Goal: Transaction & Acquisition: Purchase product/service

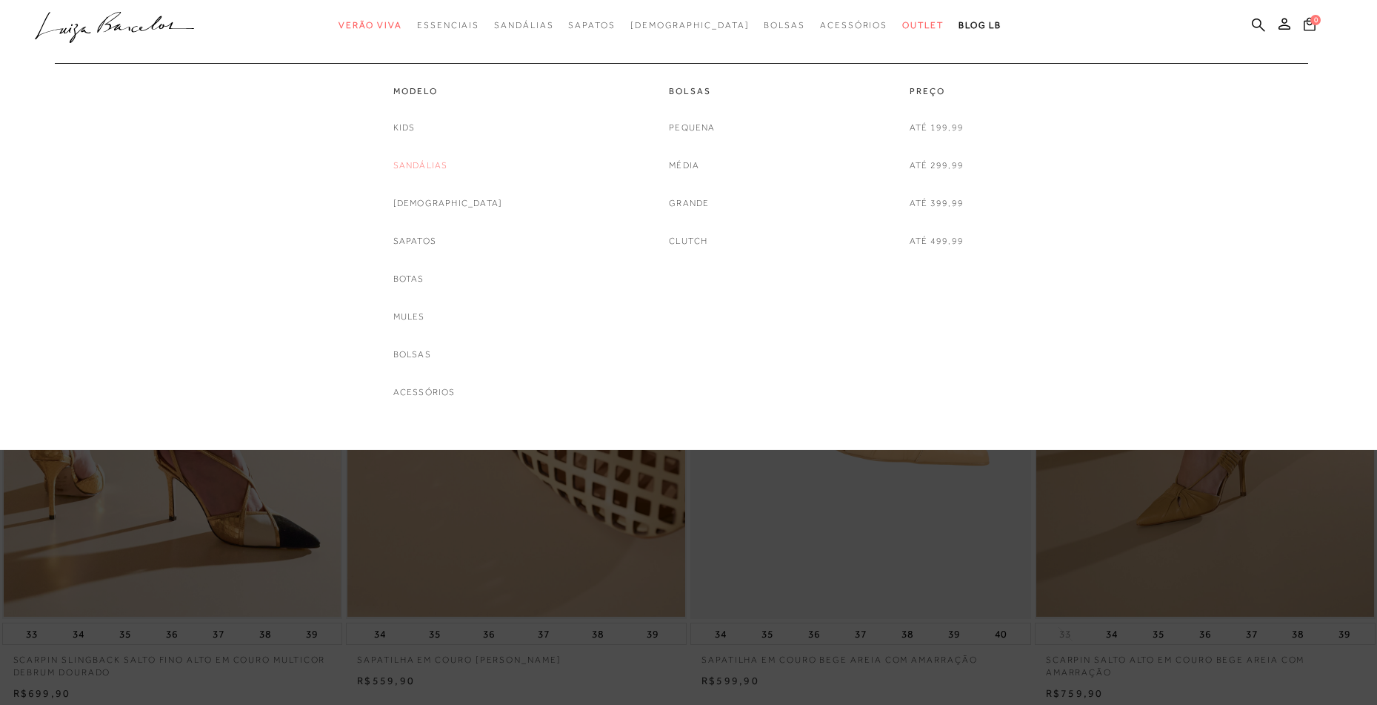
click at [447, 167] on link "Sandálias" at bounding box center [420, 166] width 55 height 16
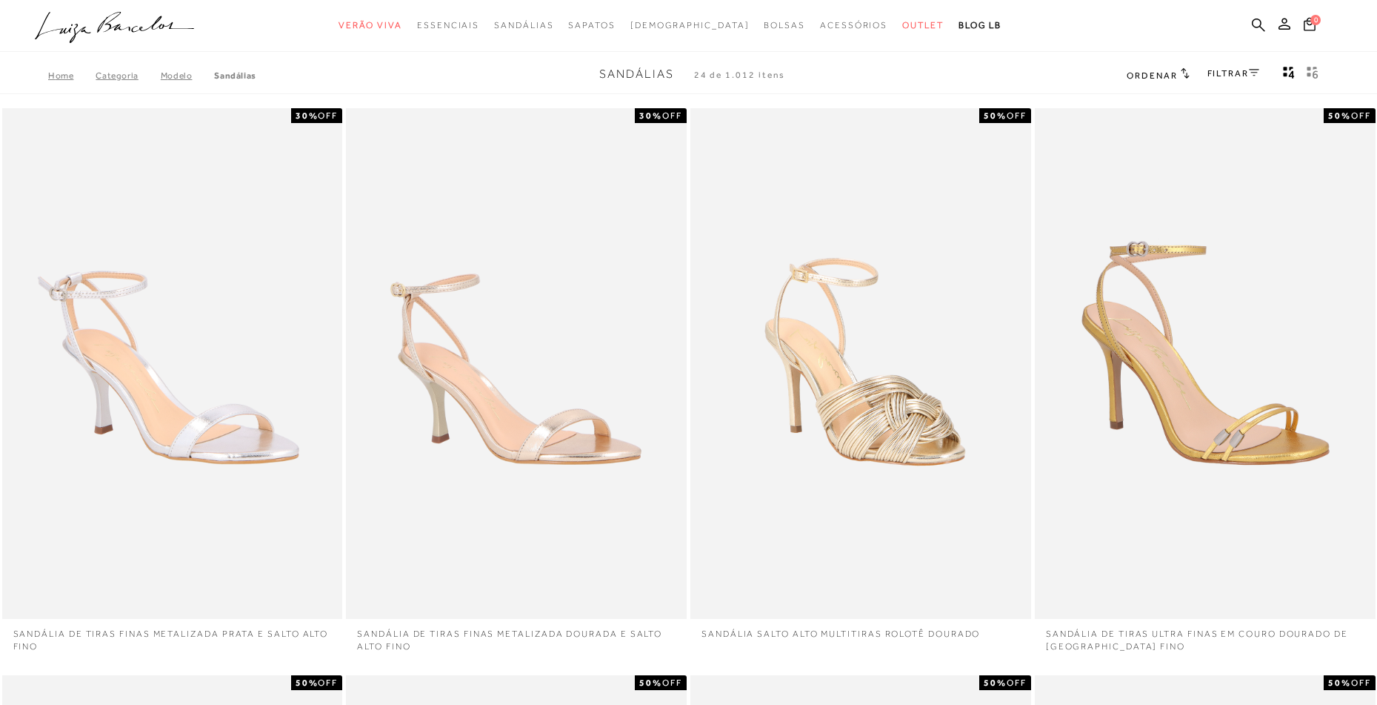
click at [1229, 74] on link "FILTRAR" at bounding box center [1234, 73] width 52 height 10
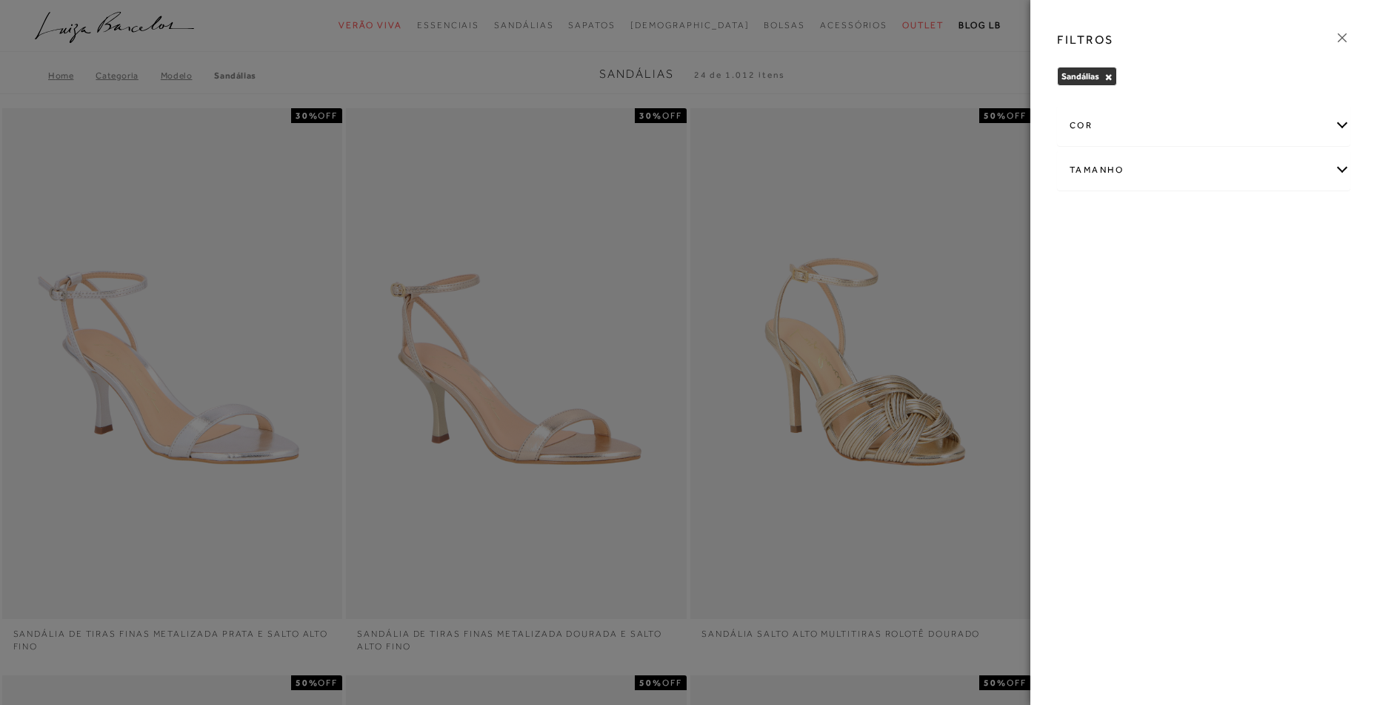
click at [1131, 171] on div "Tamanho" at bounding box center [1204, 169] width 292 height 39
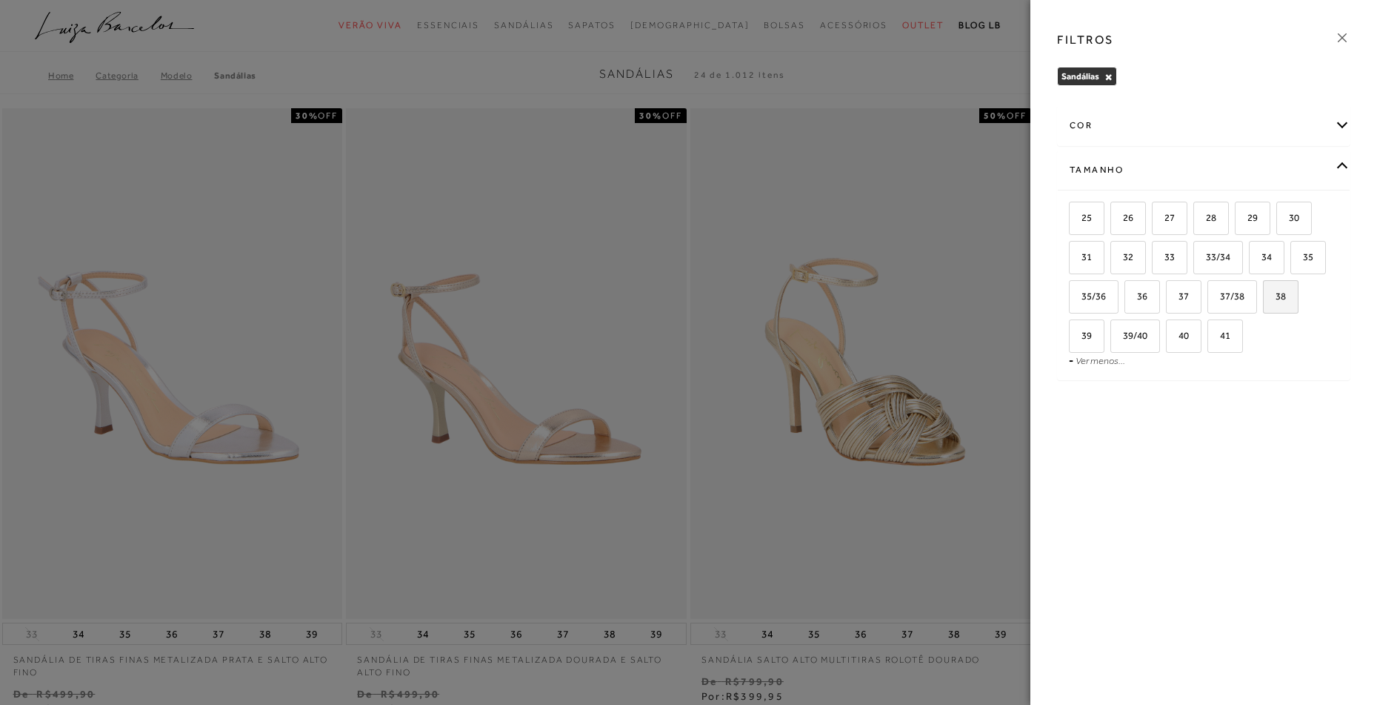
click at [1277, 300] on span "38" at bounding box center [1275, 295] width 21 height 11
click at [1276, 300] on input "38" at bounding box center [1268, 298] width 15 height 15
checkbox input "true"
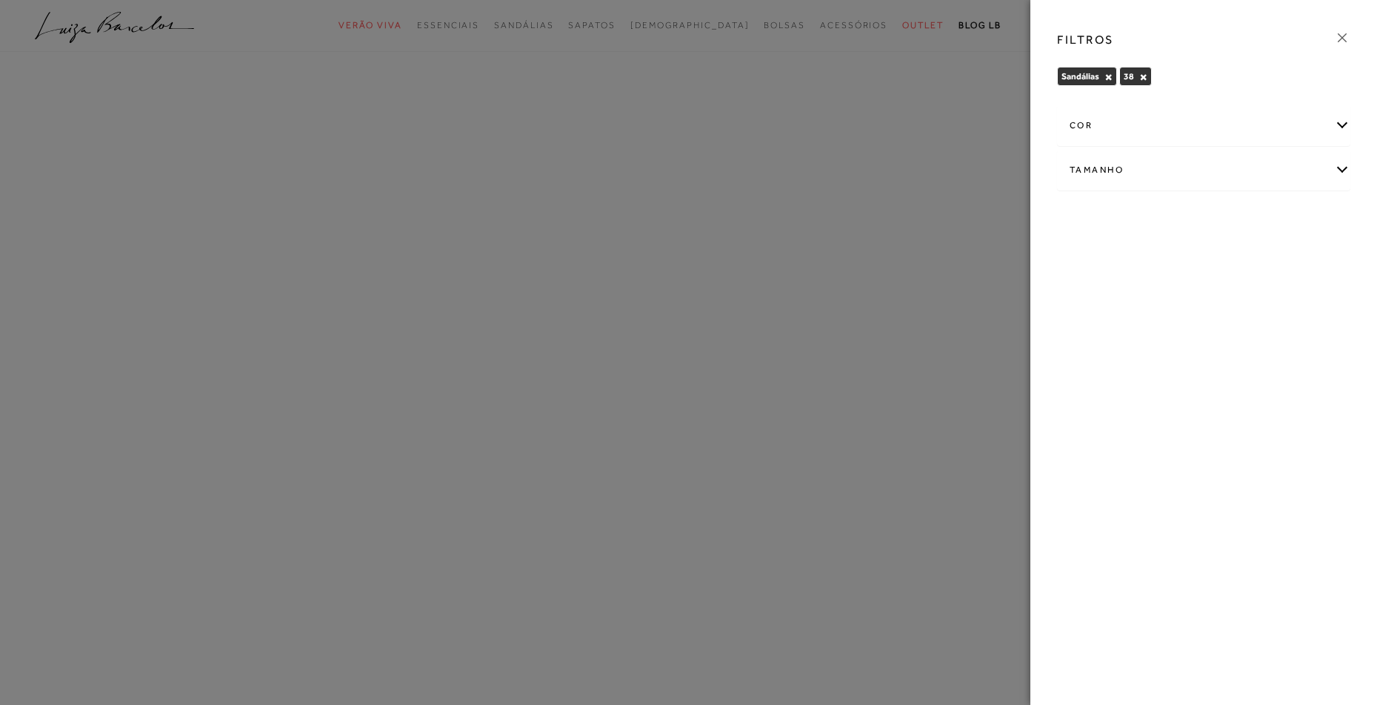
click at [1269, 123] on div "cor" at bounding box center [1204, 125] width 292 height 39
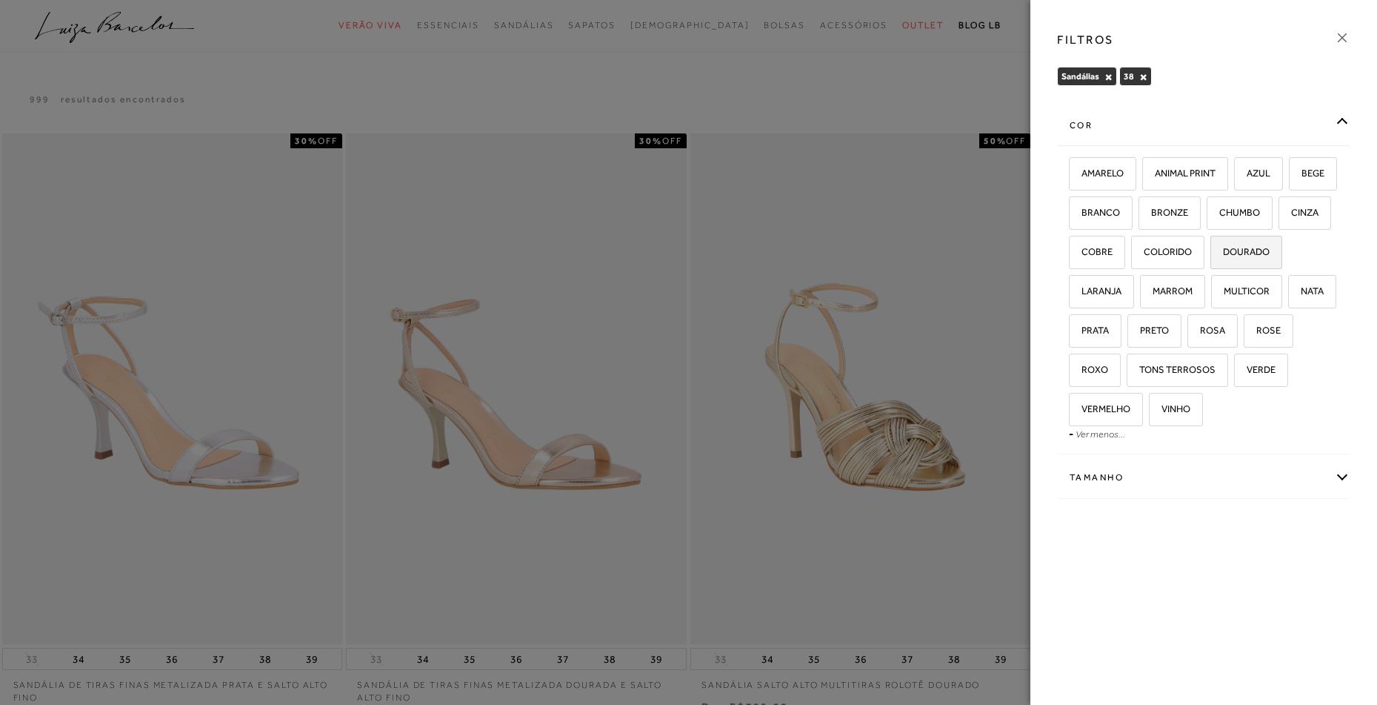
click at [1212, 257] on span "DOURADO" at bounding box center [1241, 251] width 58 height 11
click at [1208, 262] on input "DOURADO" at bounding box center [1215, 254] width 15 height 15
checkbox input "true"
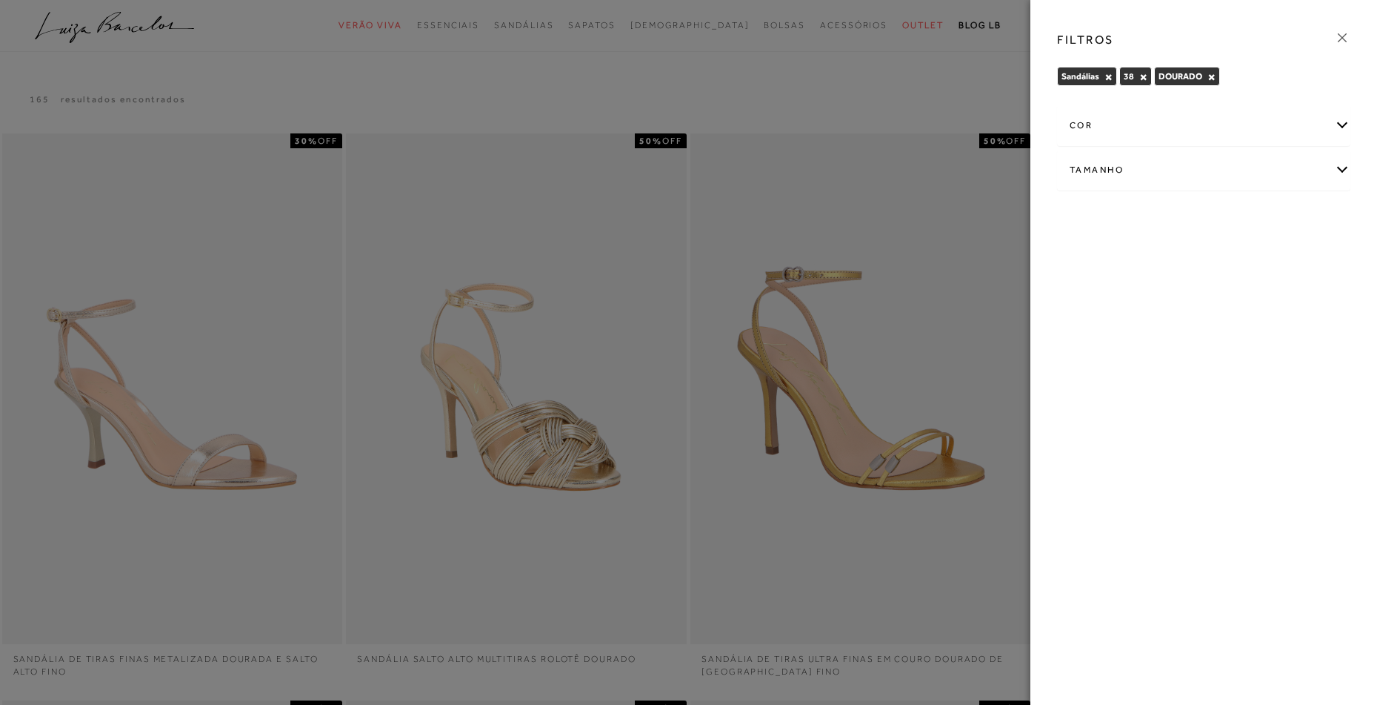
click at [1343, 36] on icon at bounding box center [1342, 38] width 16 height 16
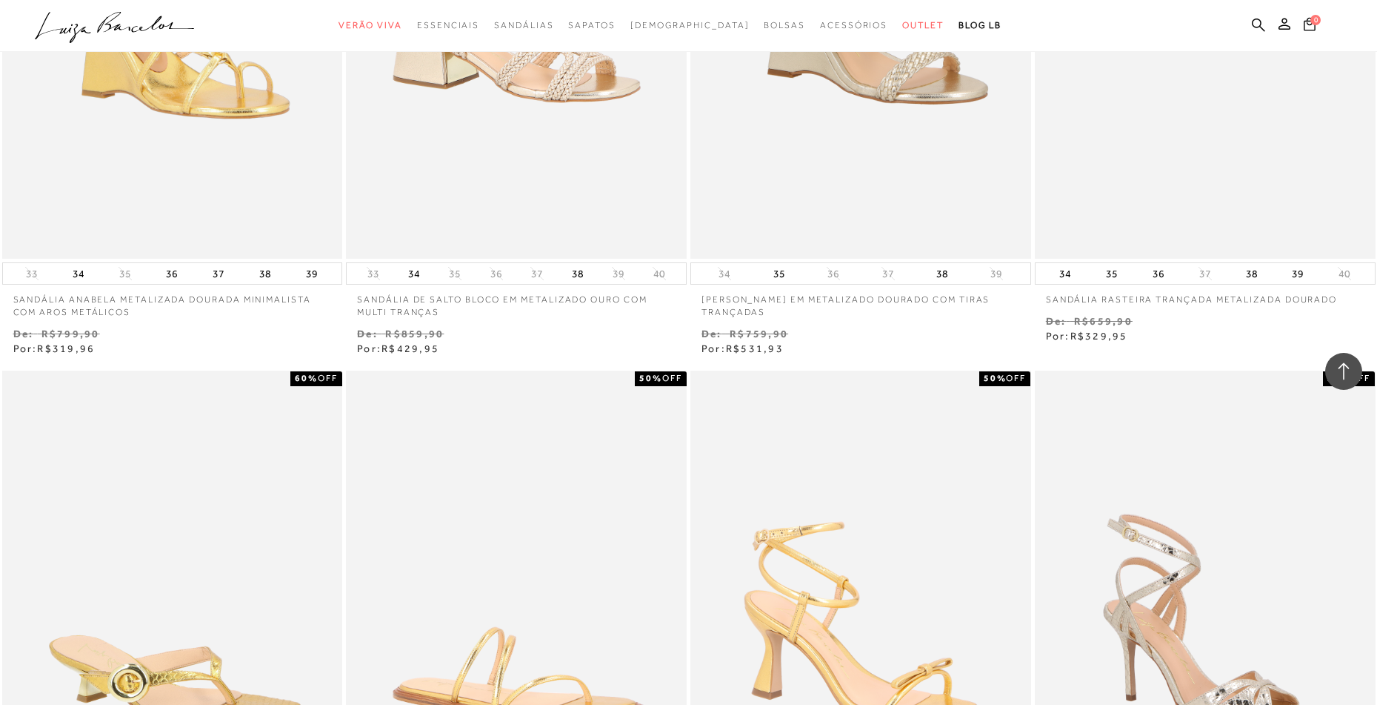
scroll to position [1334, 0]
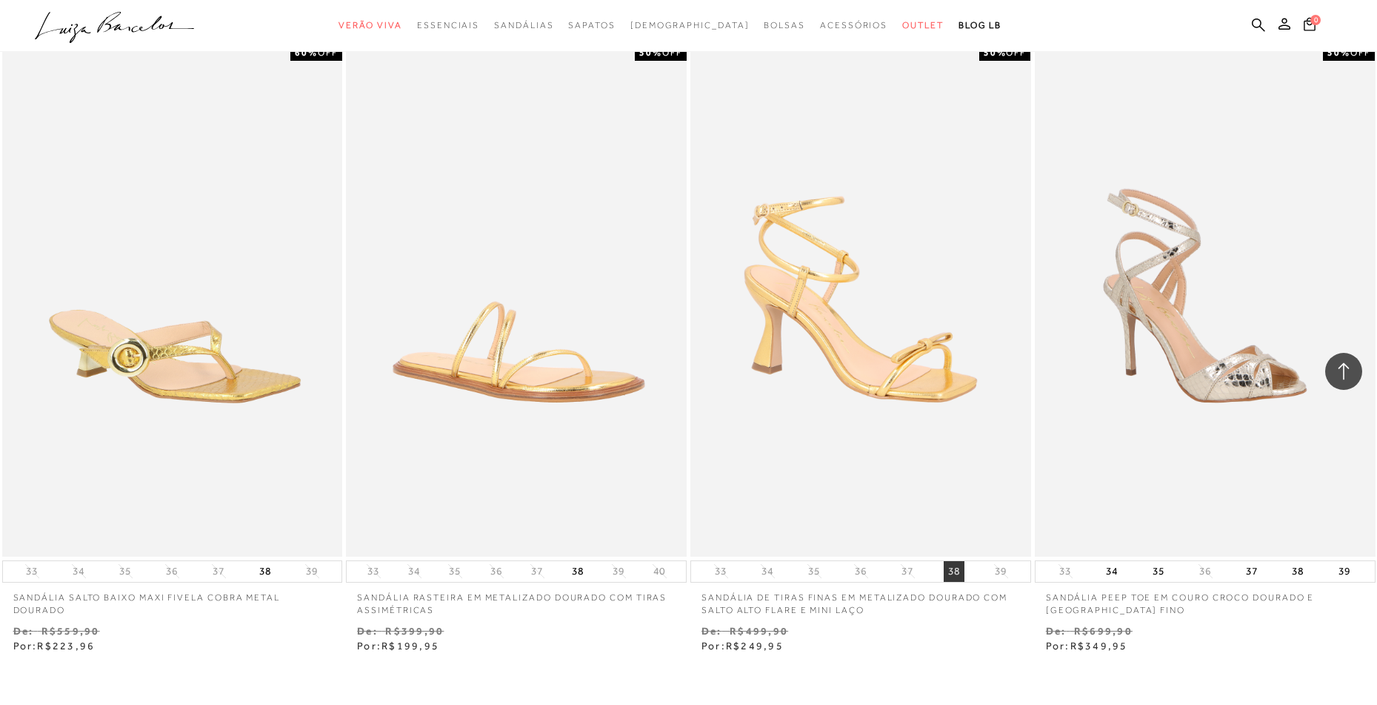
click at [959, 571] on button "38" at bounding box center [954, 571] width 21 height 21
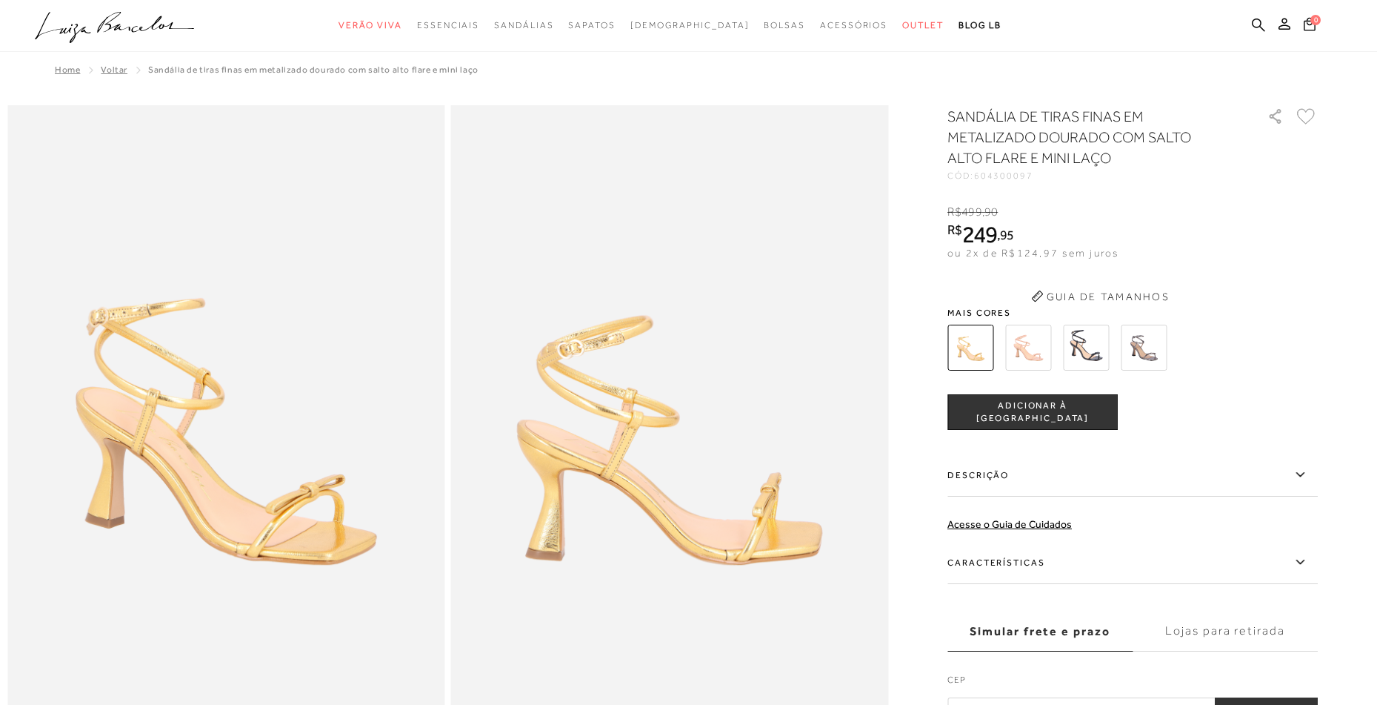
click at [1036, 370] on img at bounding box center [1028, 348] width 46 height 46
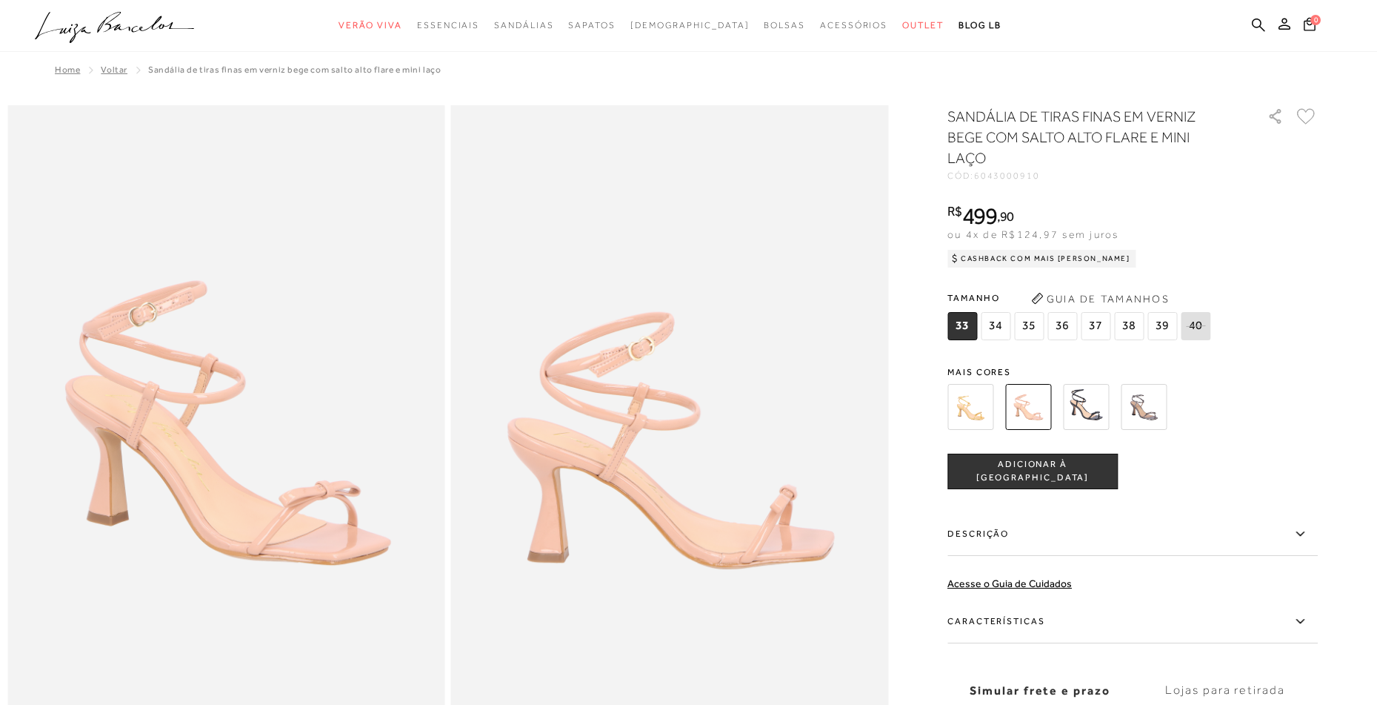
click at [981, 399] on img at bounding box center [971, 407] width 46 height 46
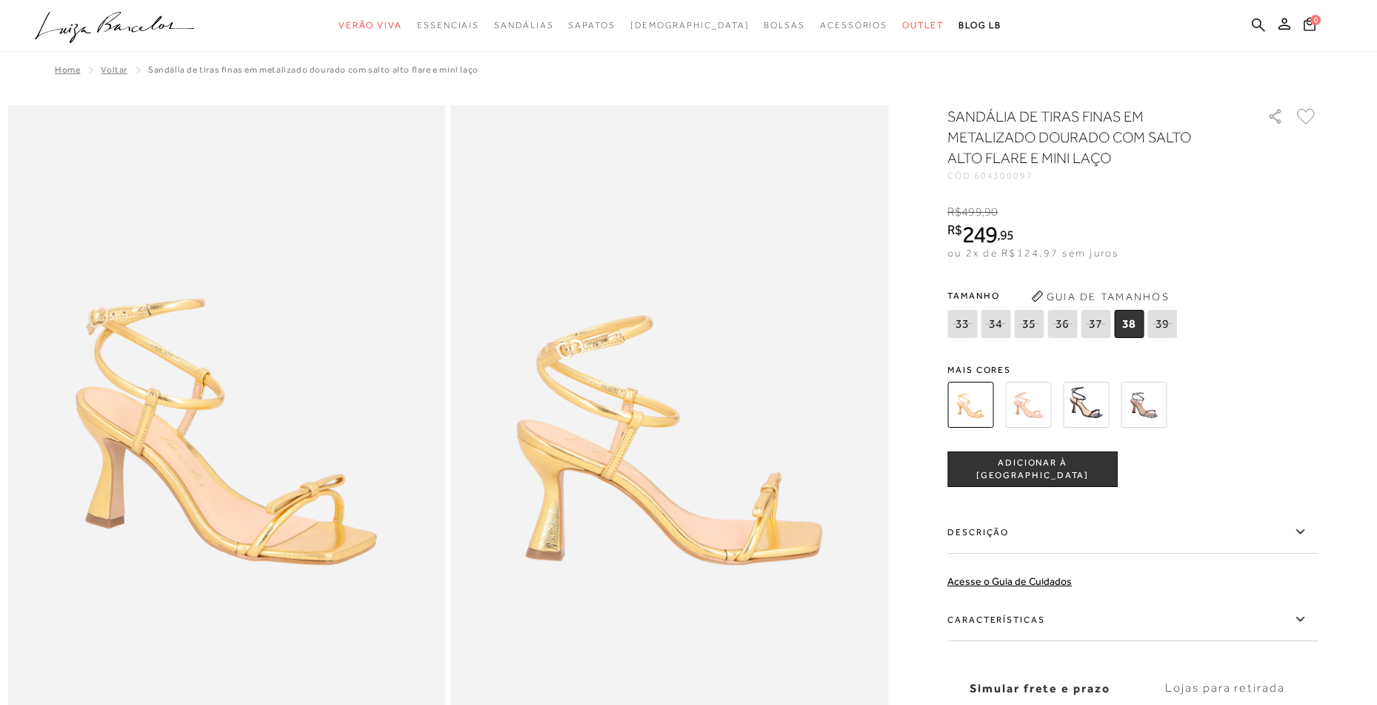
click at [1135, 328] on span "38" at bounding box center [1129, 324] width 30 height 28
click at [1099, 464] on button "ADICIONAR À [GEOGRAPHIC_DATA]" at bounding box center [1033, 469] width 170 height 36
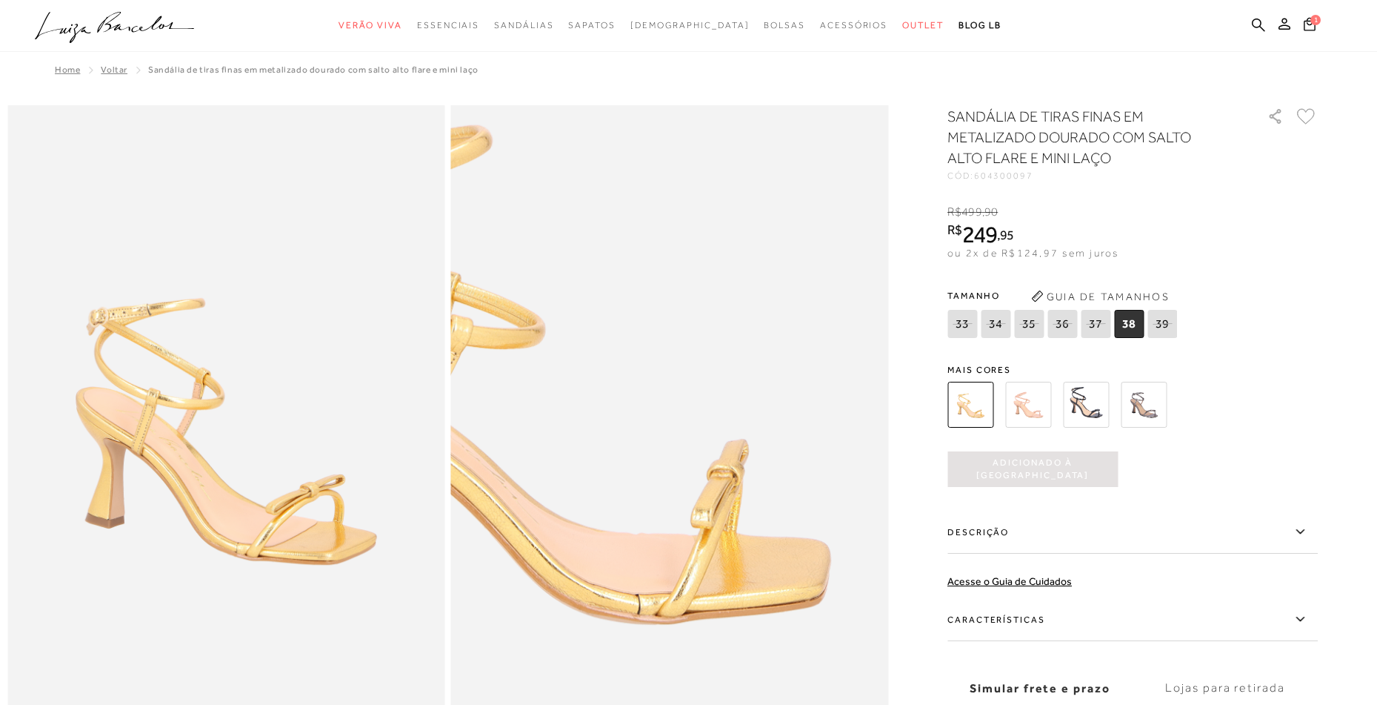
click at [819, 510] on img at bounding box center [524, 361] width 875 height 1313
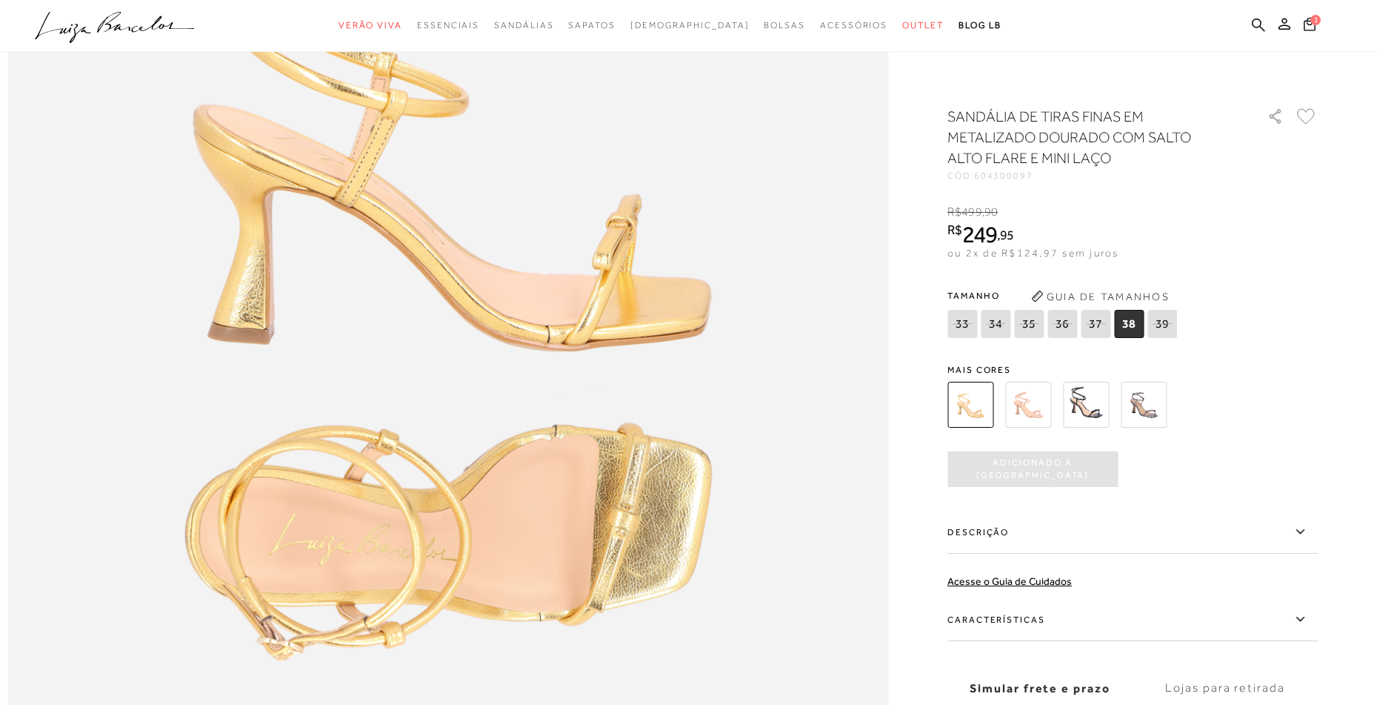
scroll to position [1408, 0]
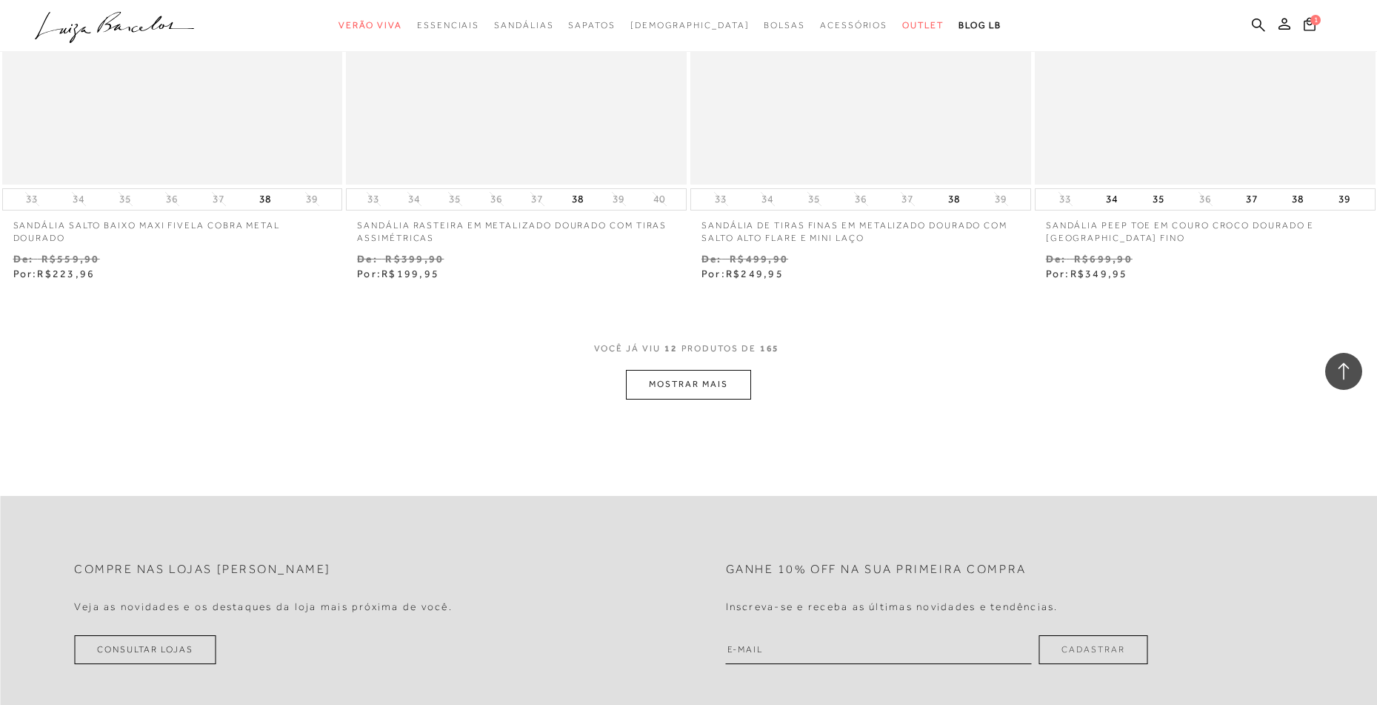
scroll to position [1778, 0]
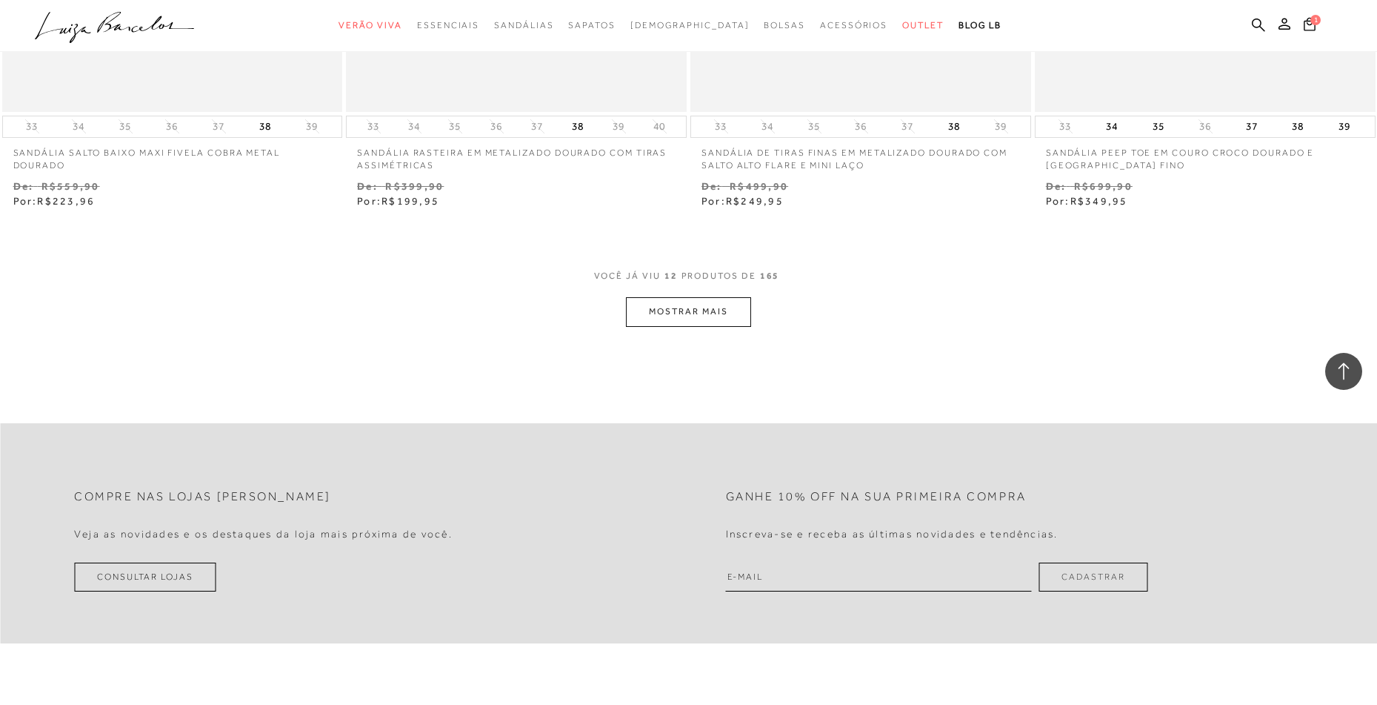
click at [716, 310] on button "MOSTRAR MAIS" at bounding box center [688, 311] width 124 height 29
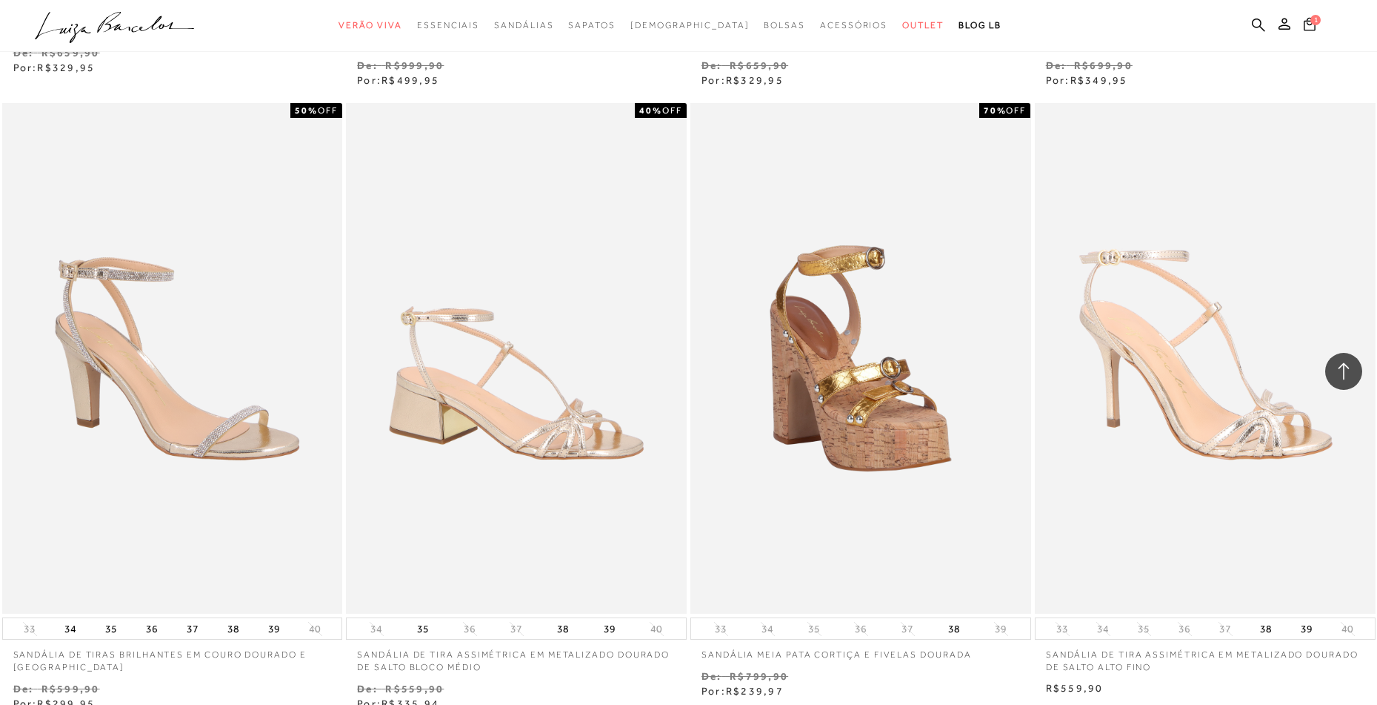
scroll to position [3260, 0]
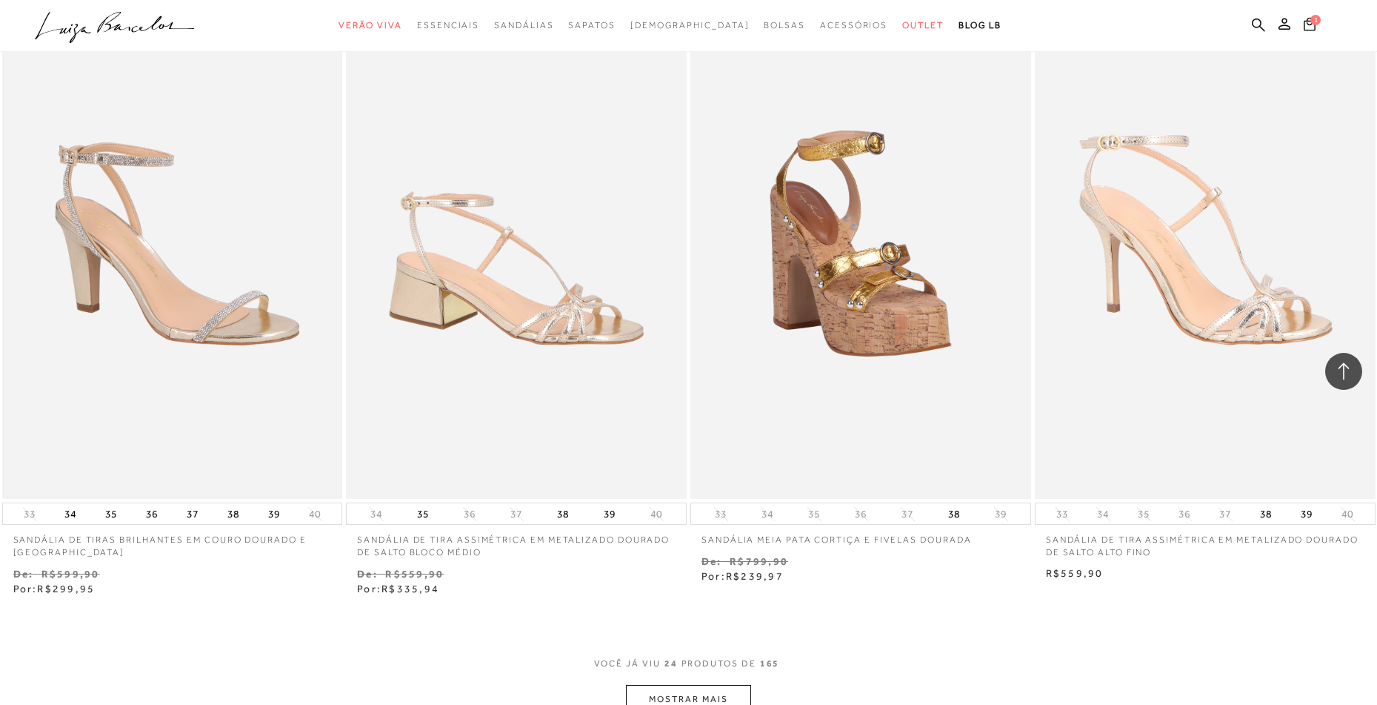
click at [169, 342] on img at bounding box center [173, 243] width 338 height 507
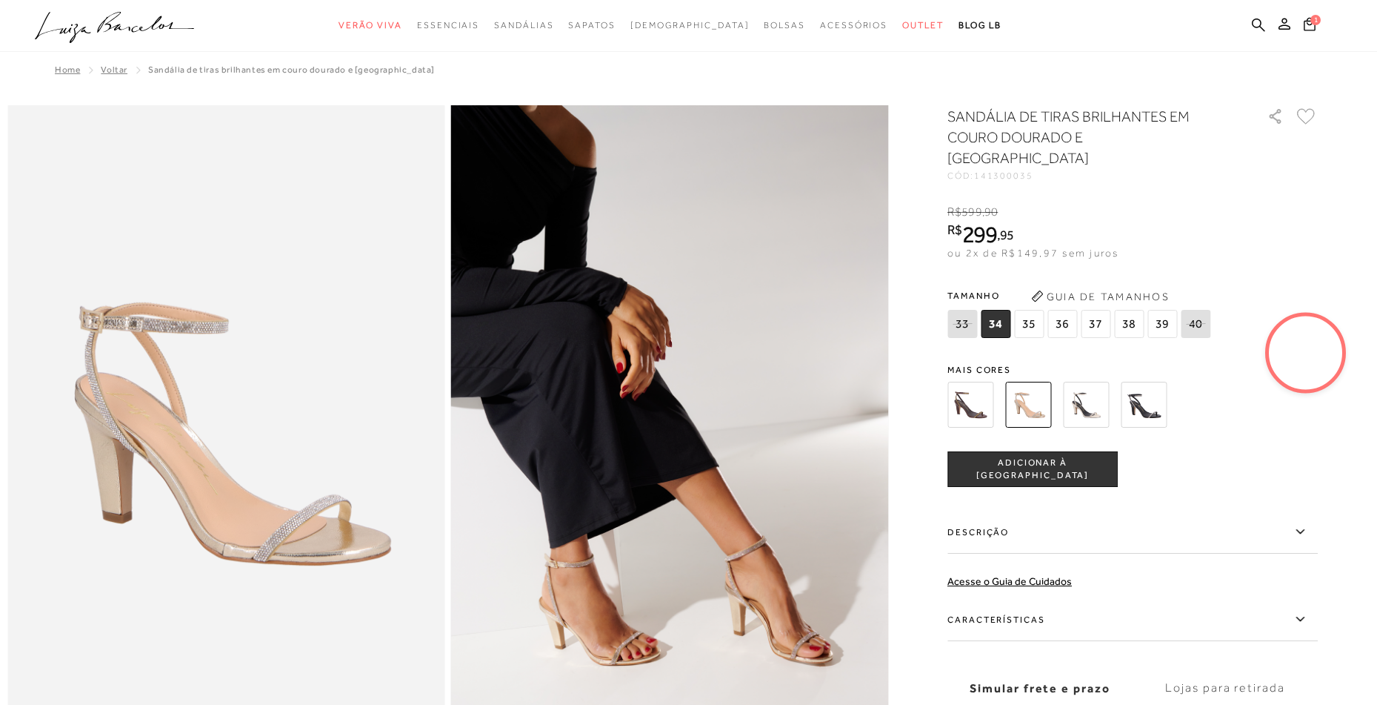
click at [1318, 371] on video at bounding box center [1306, 353] width 70 height 70
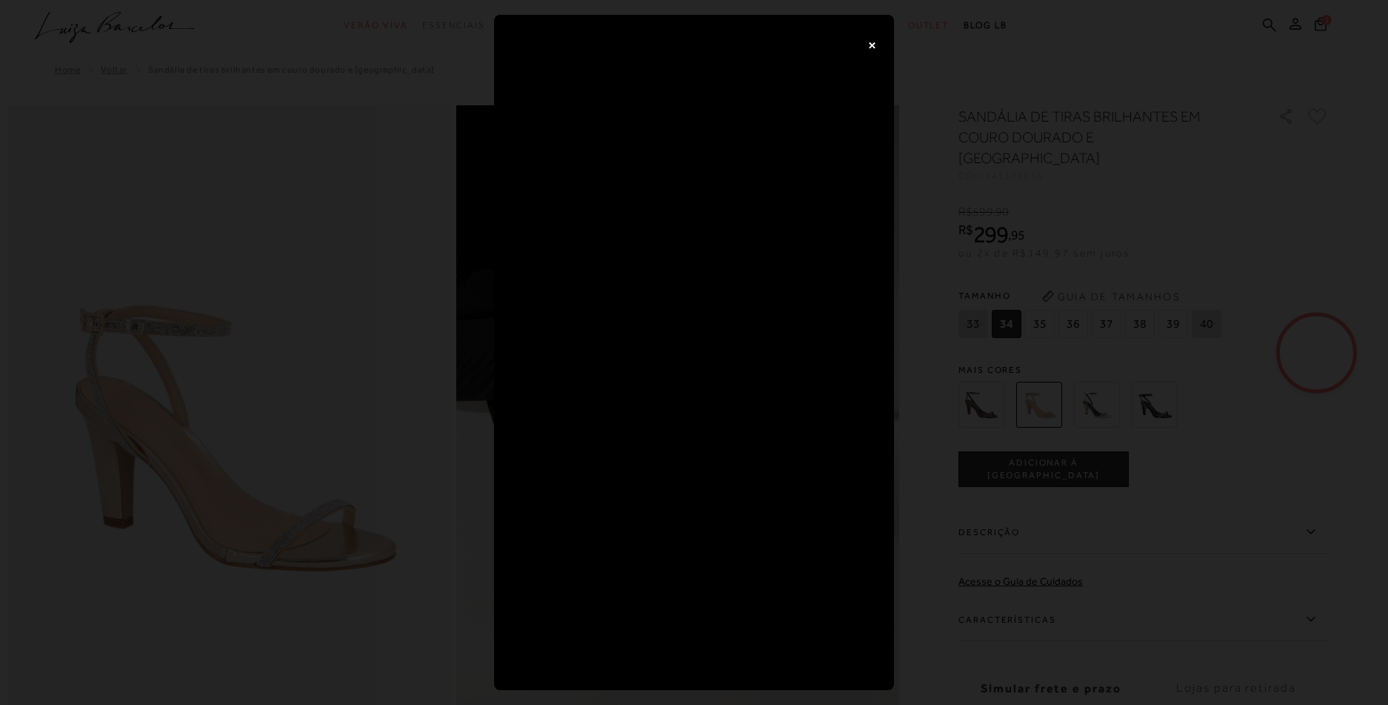
click at [1155, 95] on div "×" at bounding box center [694, 352] width 1388 height 705
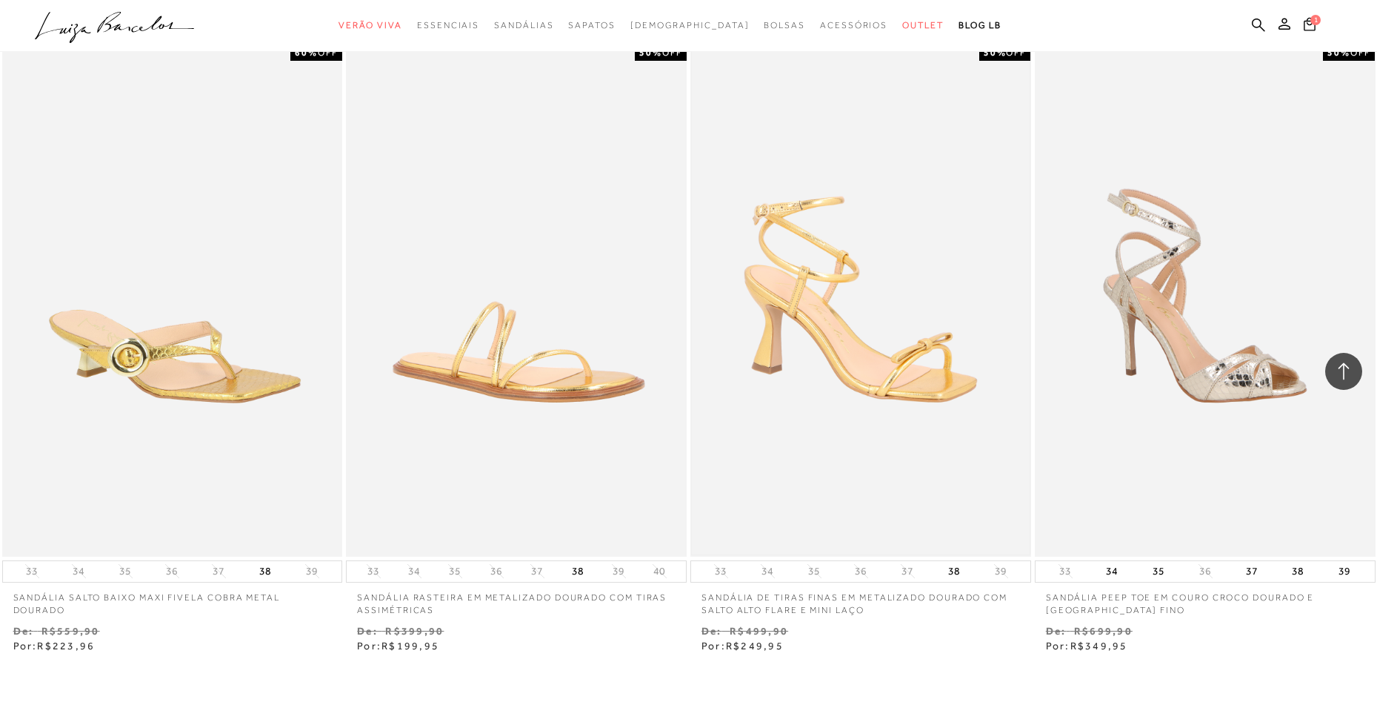
scroll to position [1704, 0]
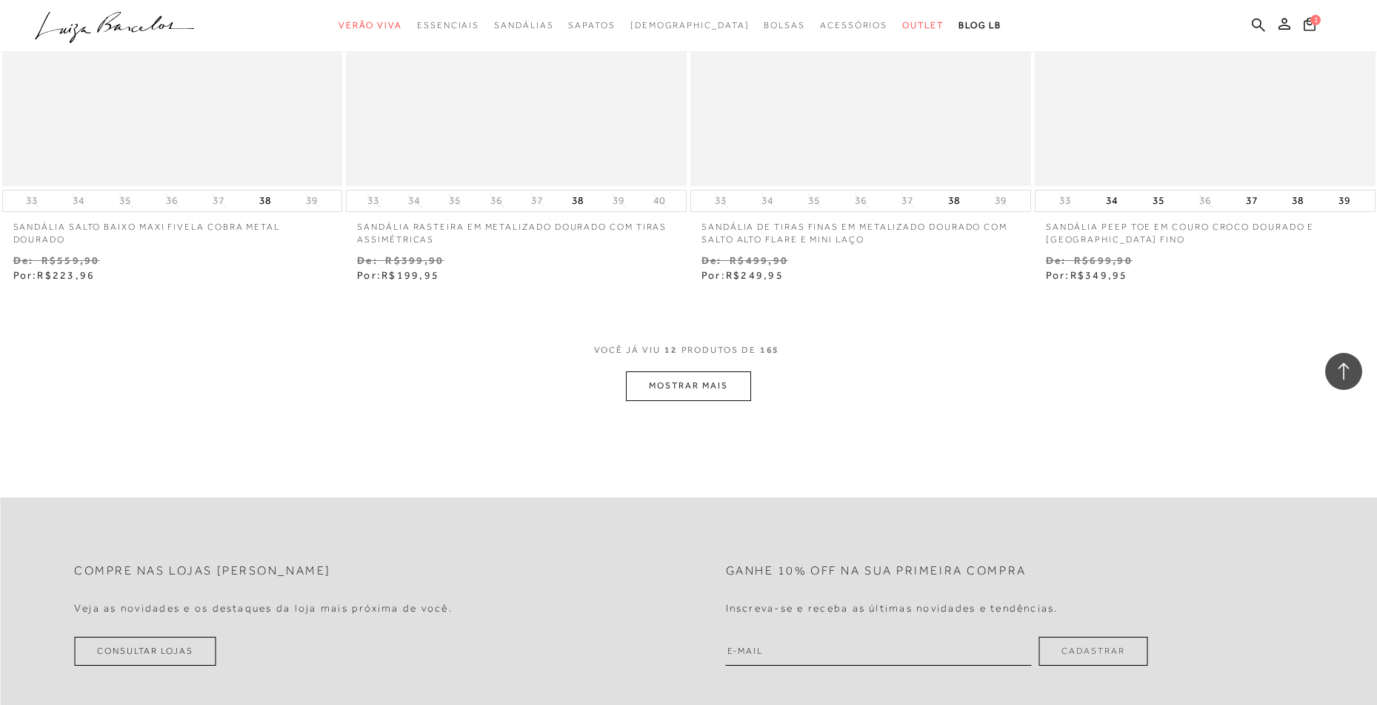
click at [736, 382] on button "MOSTRAR MAIS" at bounding box center [688, 385] width 124 height 29
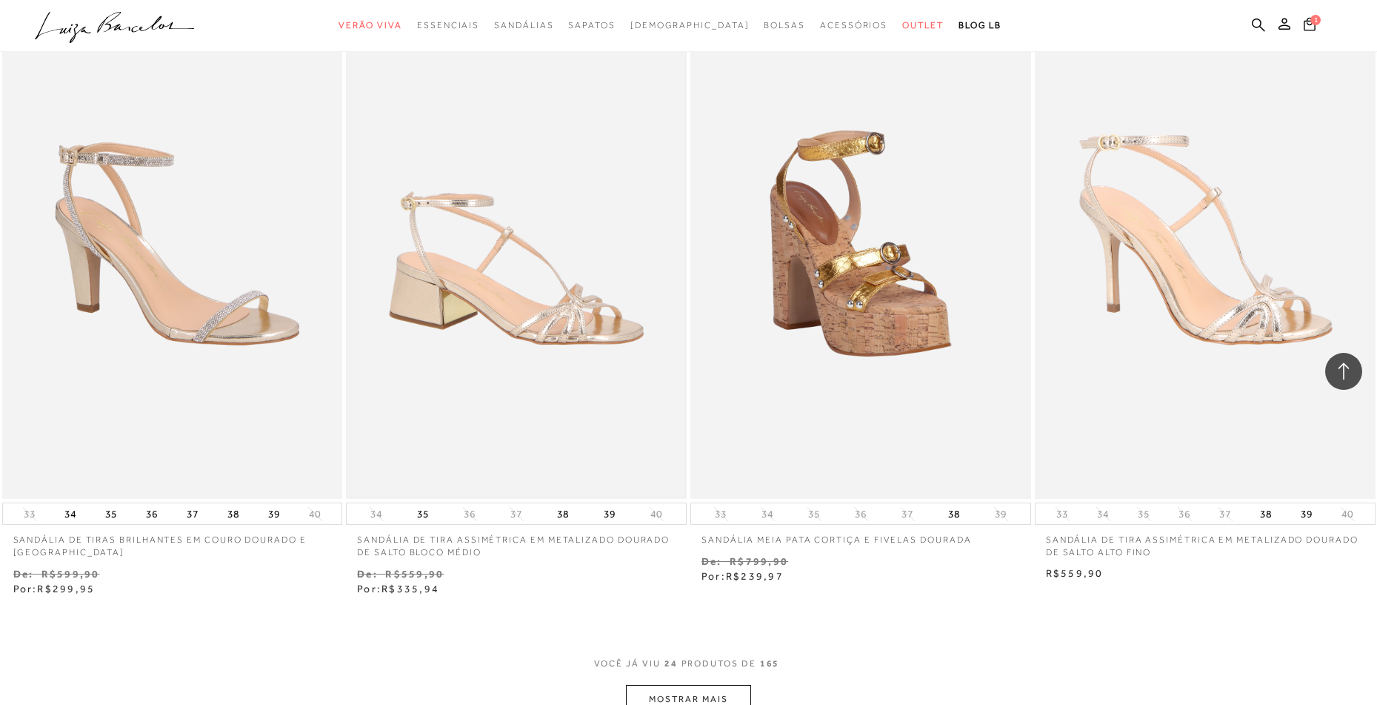
scroll to position [3556, 0]
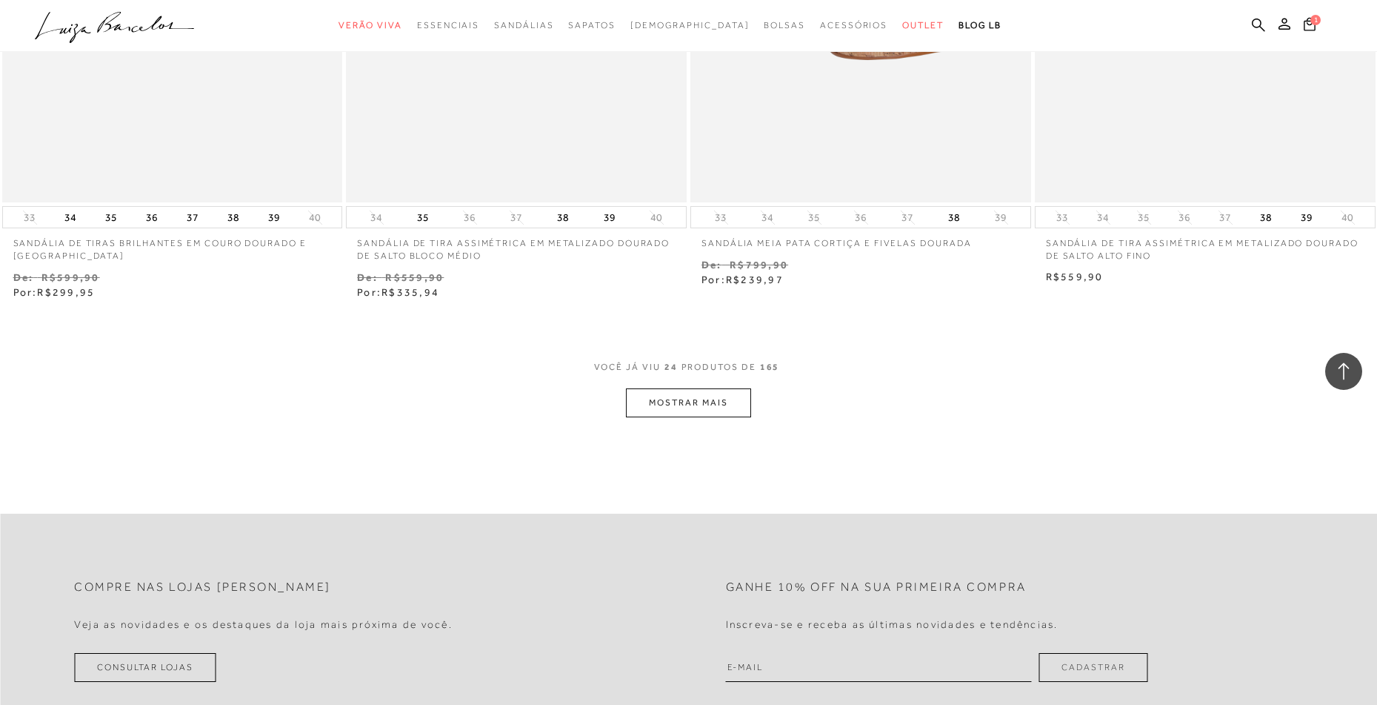
click at [689, 404] on button "MOSTRAR MAIS" at bounding box center [688, 402] width 124 height 29
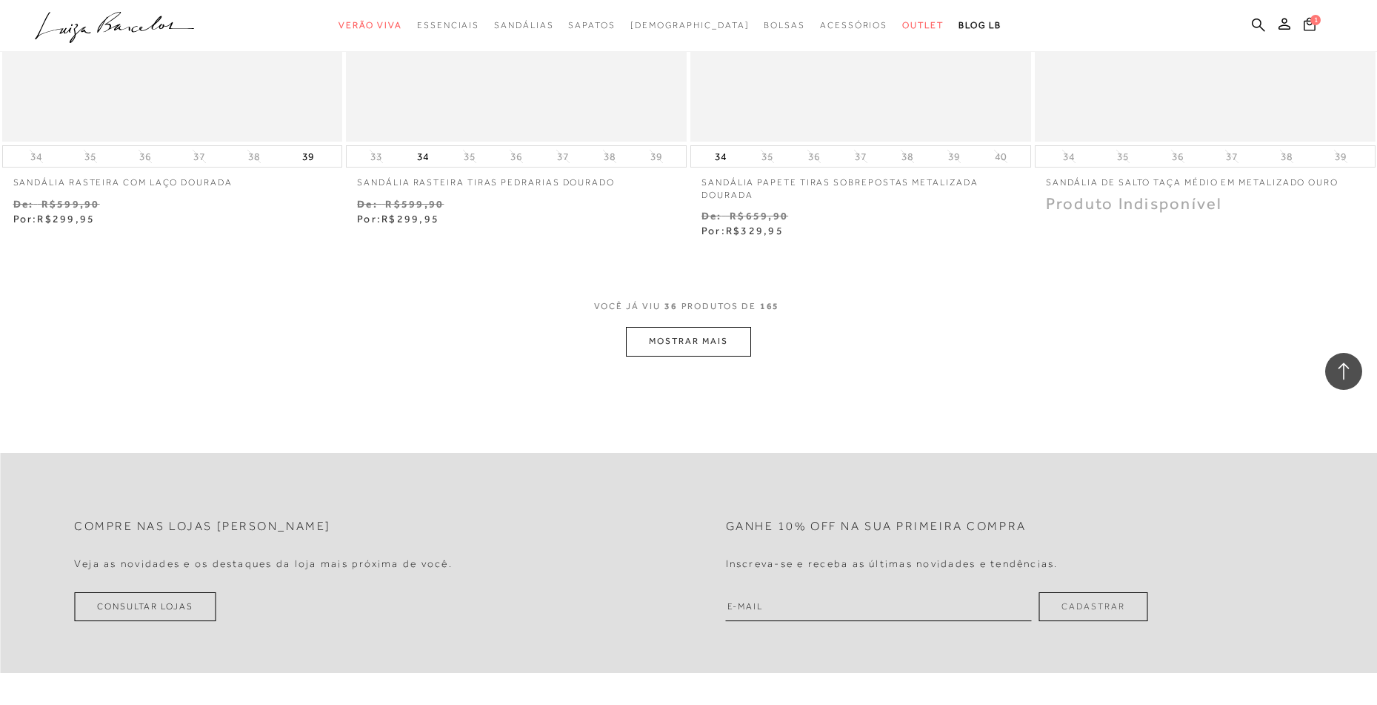
scroll to position [5557, 0]
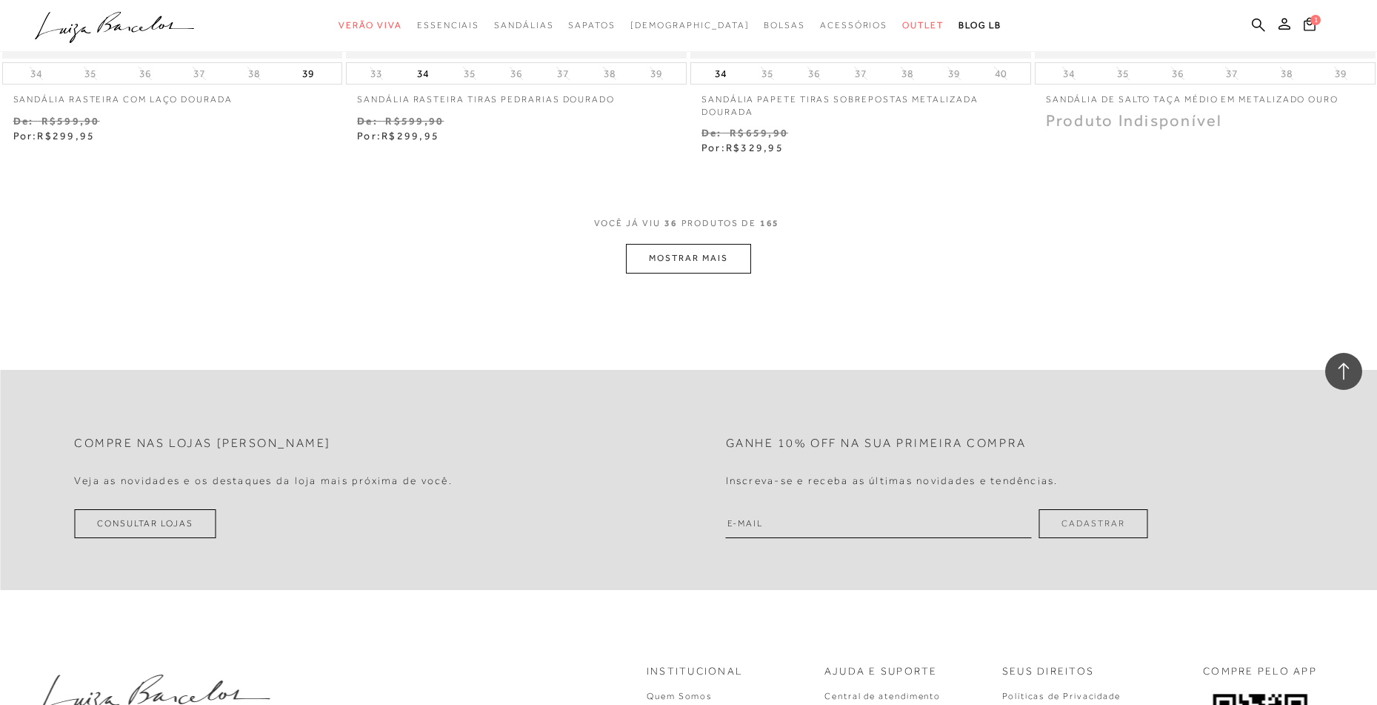
click at [687, 263] on button "MOSTRAR MAIS" at bounding box center [688, 258] width 124 height 29
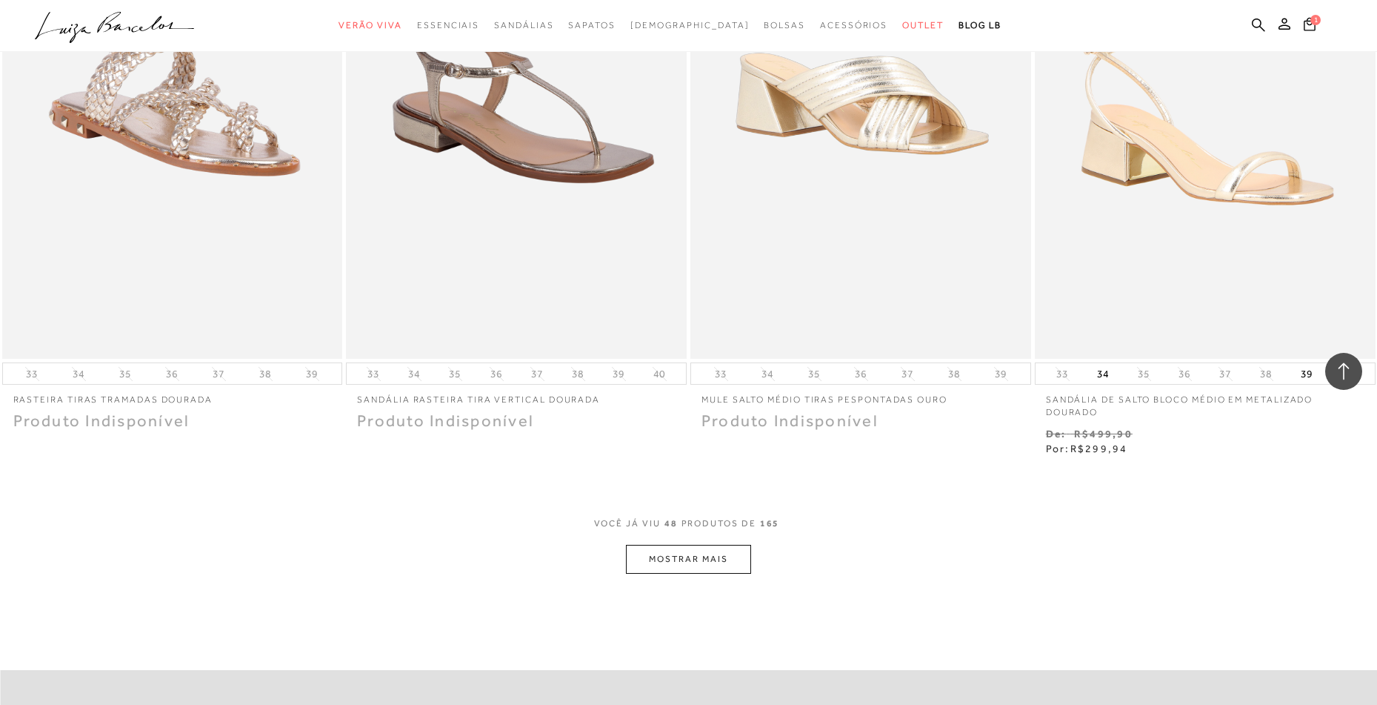
scroll to position [7187, 0]
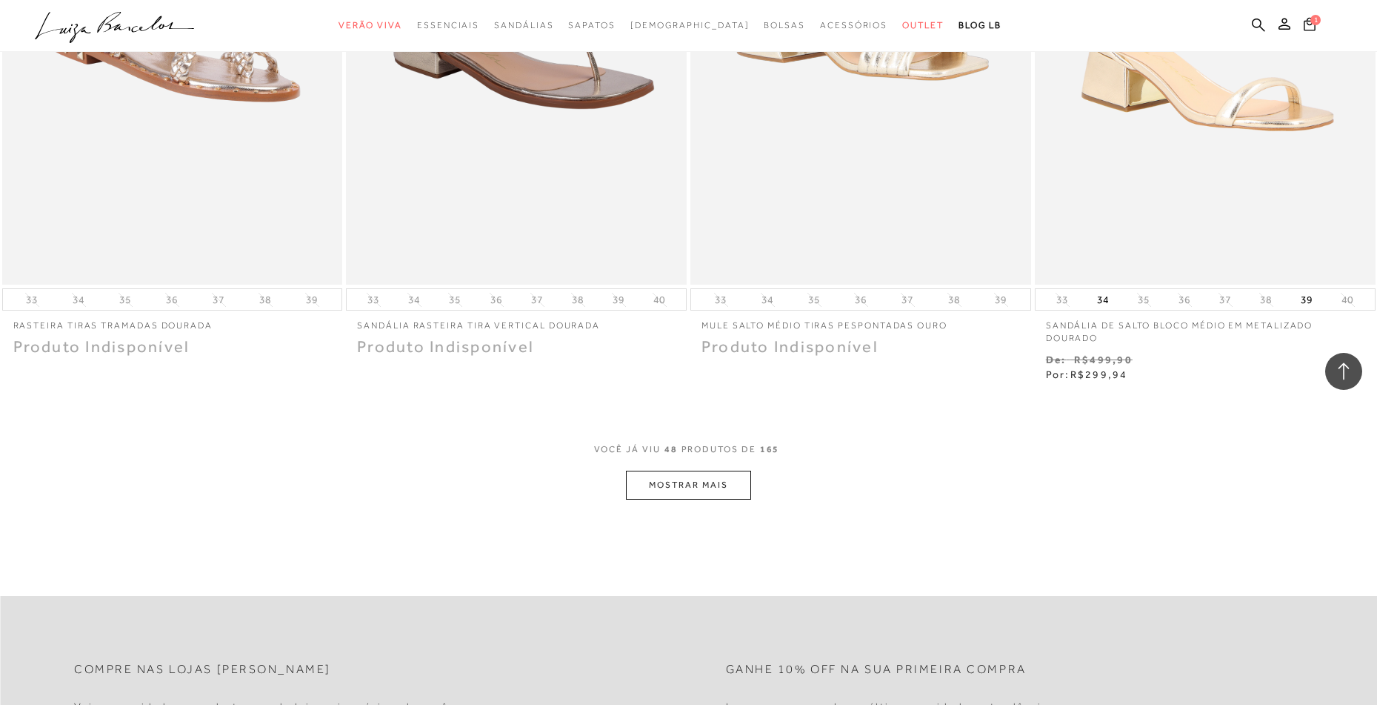
click at [731, 485] on button "MOSTRAR MAIS" at bounding box center [688, 484] width 124 height 29
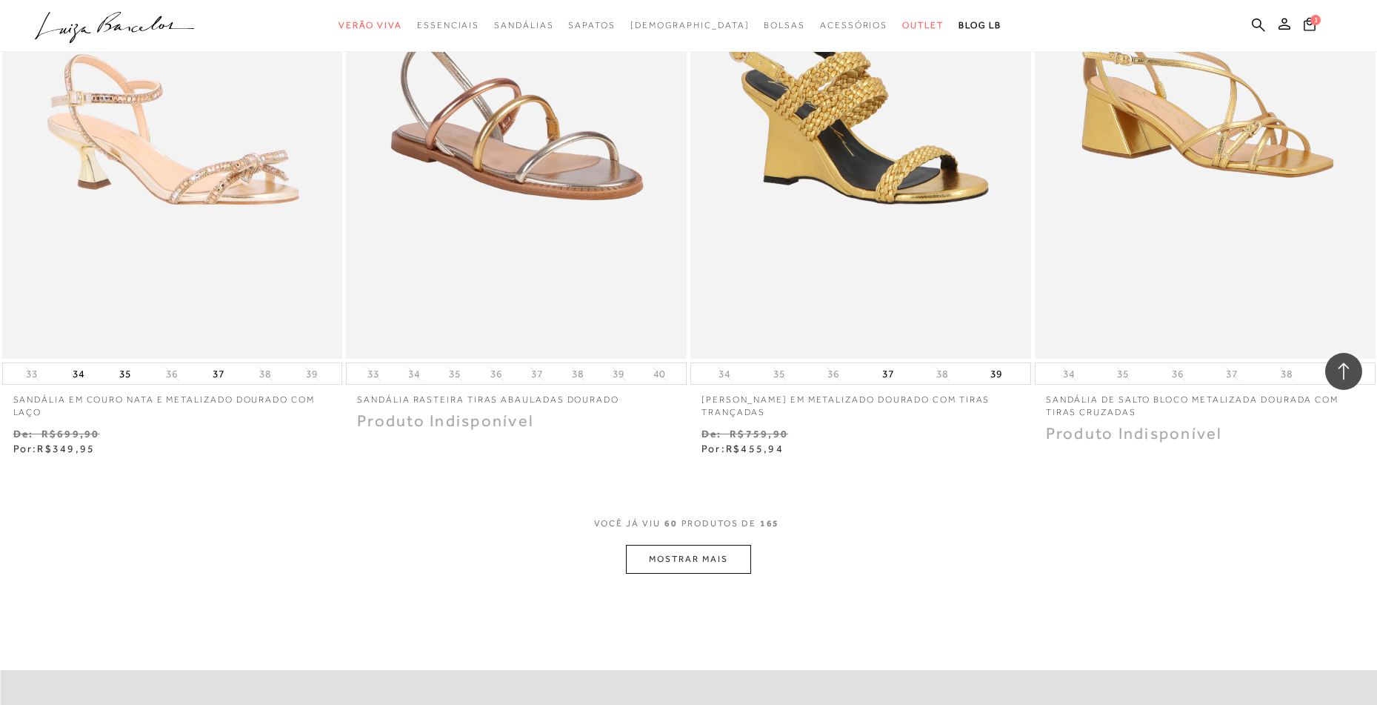
scroll to position [9039, 0]
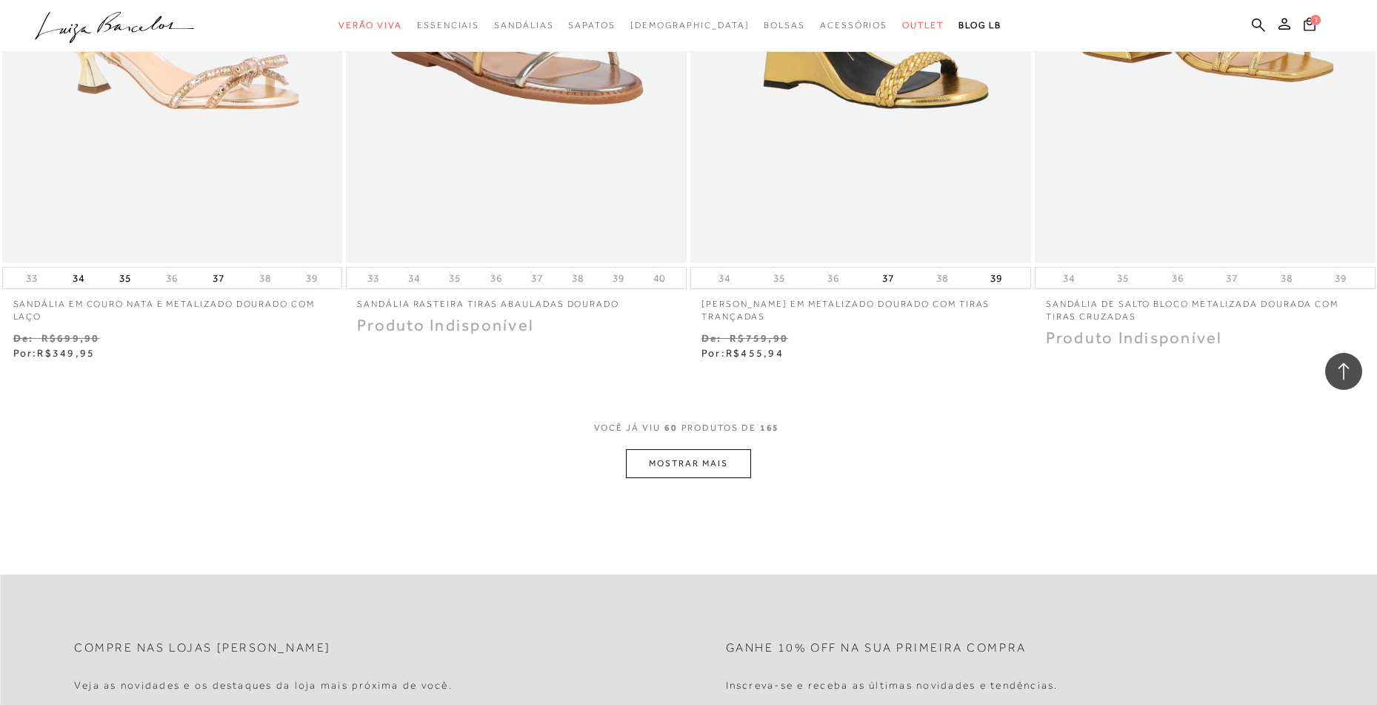
click at [682, 454] on button "MOSTRAR MAIS" at bounding box center [688, 463] width 124 height 29
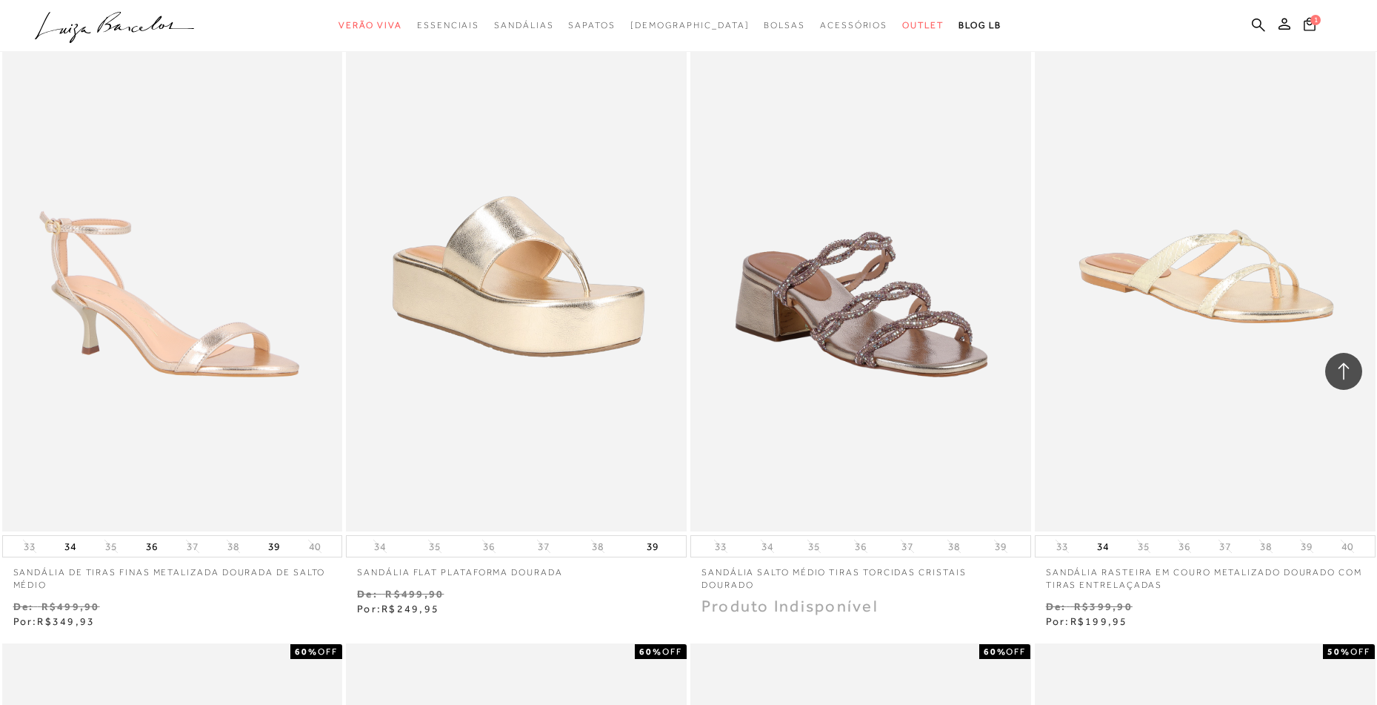
scroll to position [9261, 0]
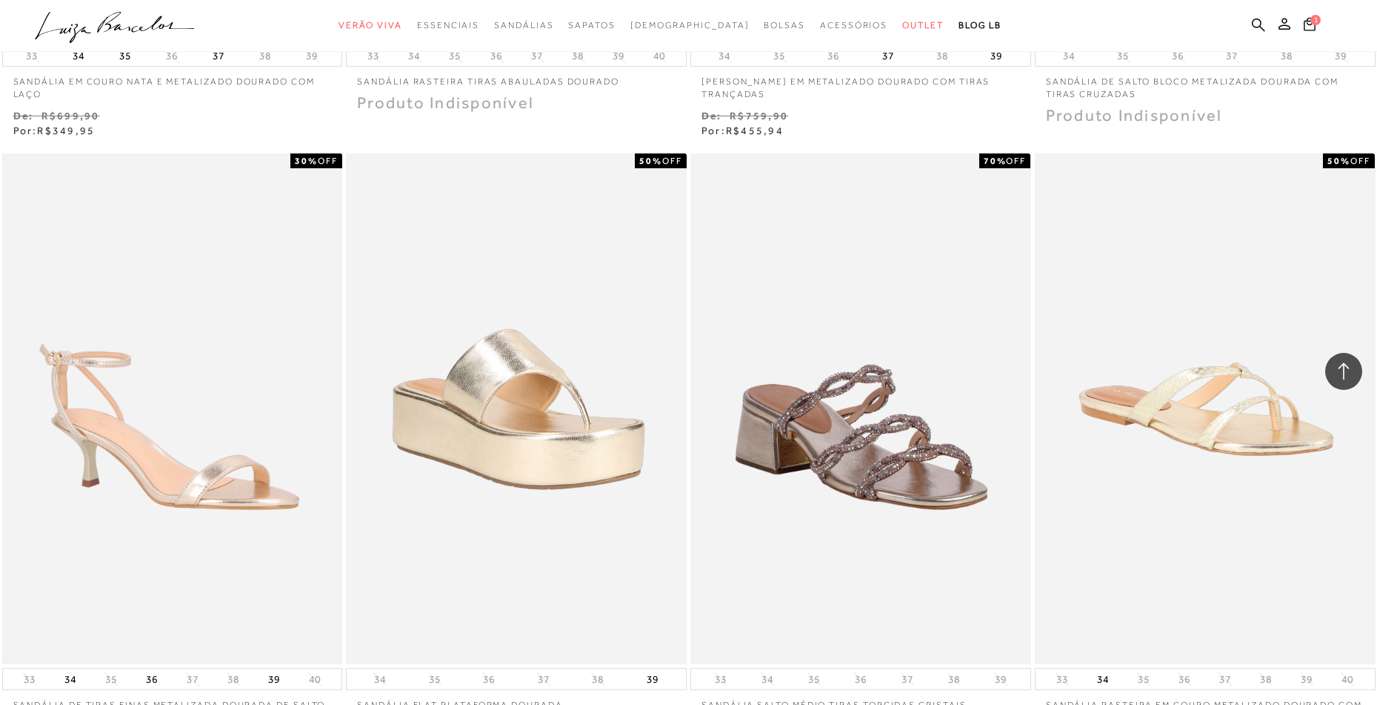
click at [180, 502] on img at bounding box center [173, 409] width 338 height 507
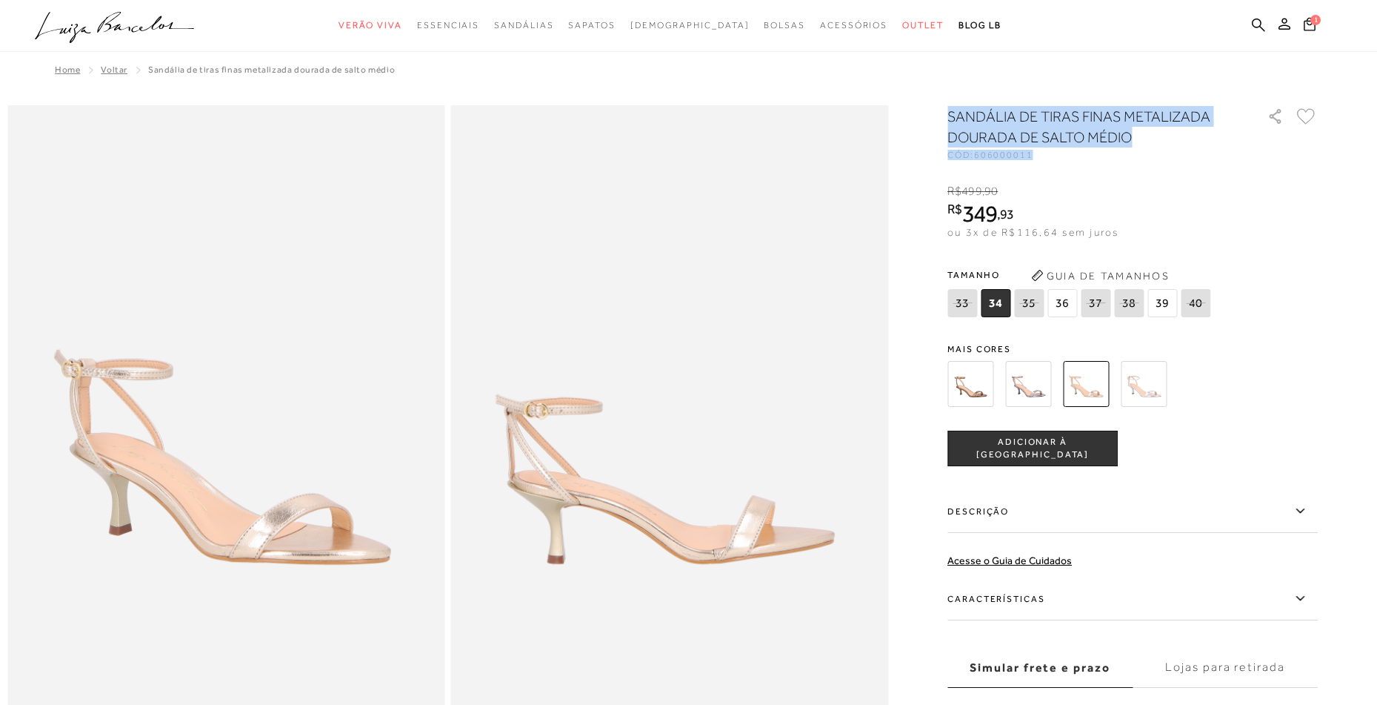
drag, startPoint x: 956, startPoint y: 114, endPoint x: 1129, endPoint y: 154, distance: 177.9
click at [1129, 154] on div "SANDÁLIA DE TIRAS FINAS METALIZADA DOURADA DE SALTO MÉDIO CÓD: 606000011" at bounding box center [1100, 132] width 304 height 53
click at [1129, 154] on div "CÓD: 606000011" at bounding box center [1096, 154] width 296 height 9
drag, startPoint x: 1133, startPoint y: 138, endPoint x: 951, endPoint y: 121, distance: 182.3
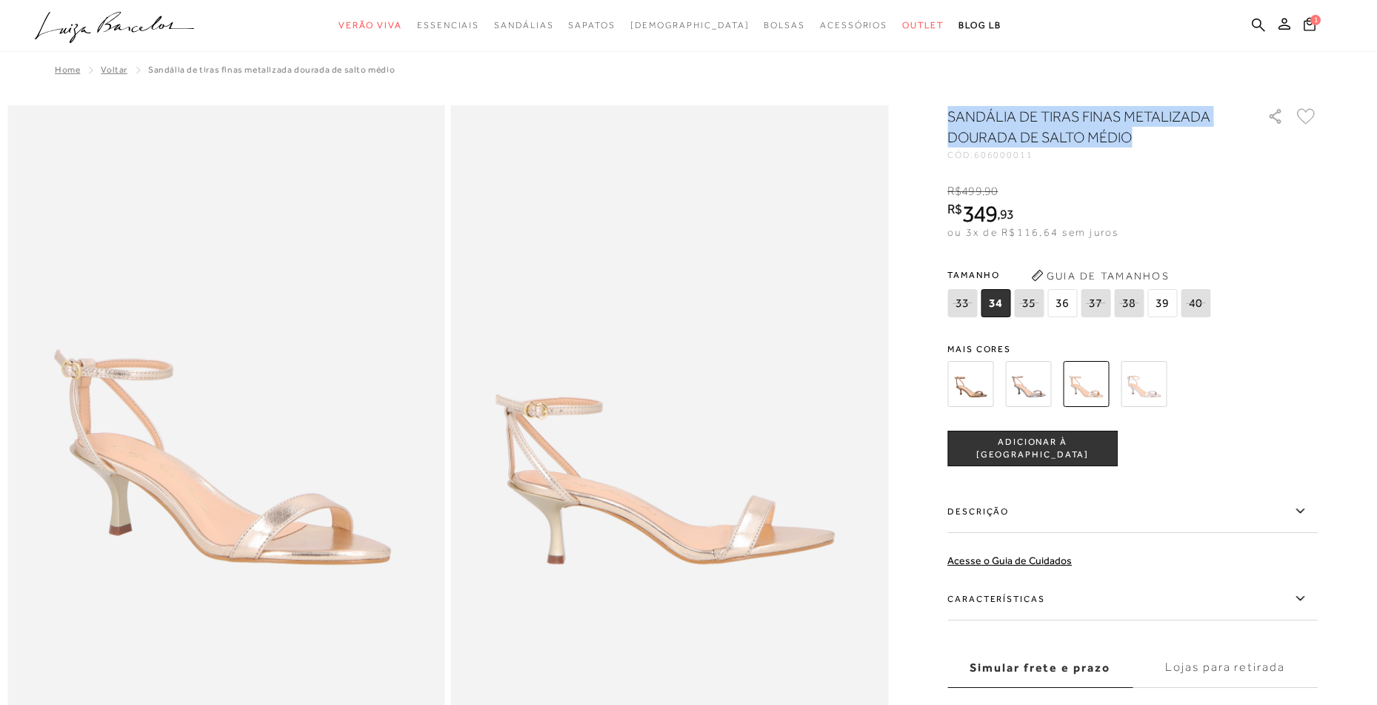
copy h1 "SANDÁLIA DE TIRAS FINAS METALIZADA DOURADA DE SALTO MÉDIO"
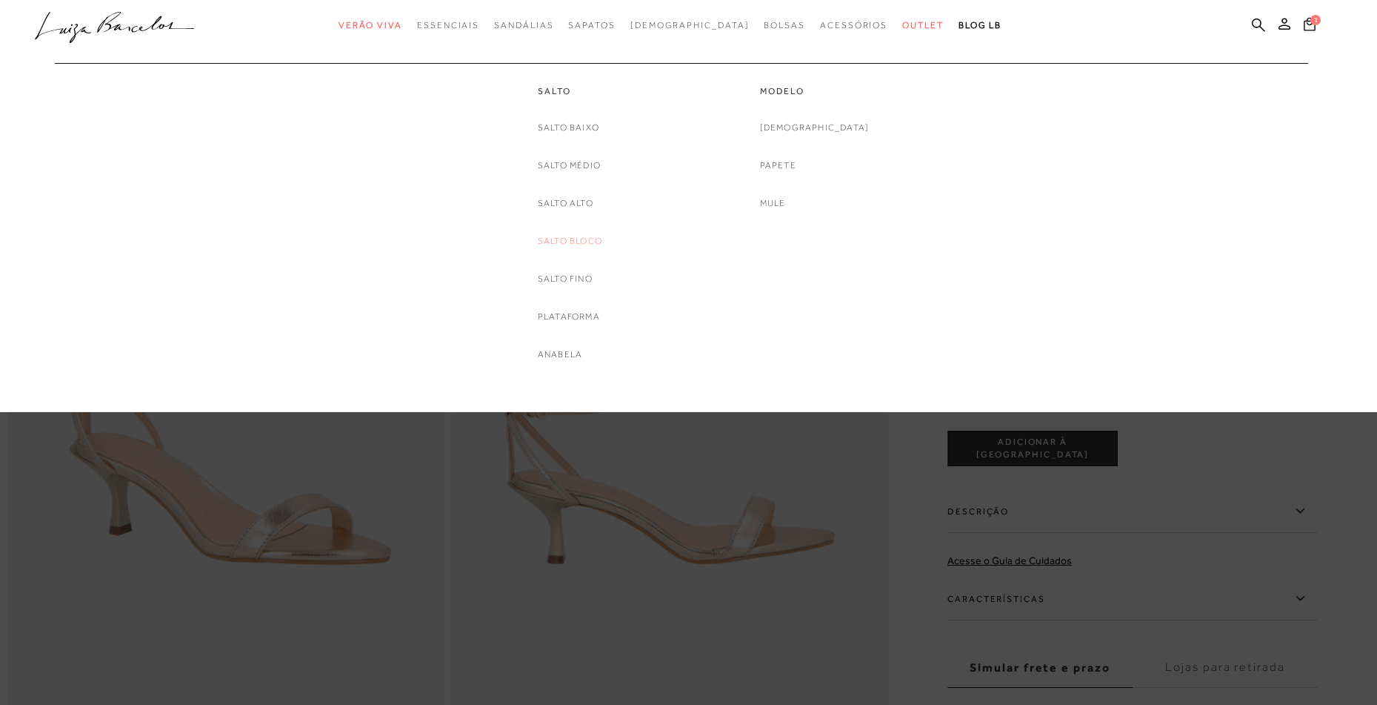
click at [588, 239] on link "Salto Bloco" at bounding box center [570, 241] width 64 height 16
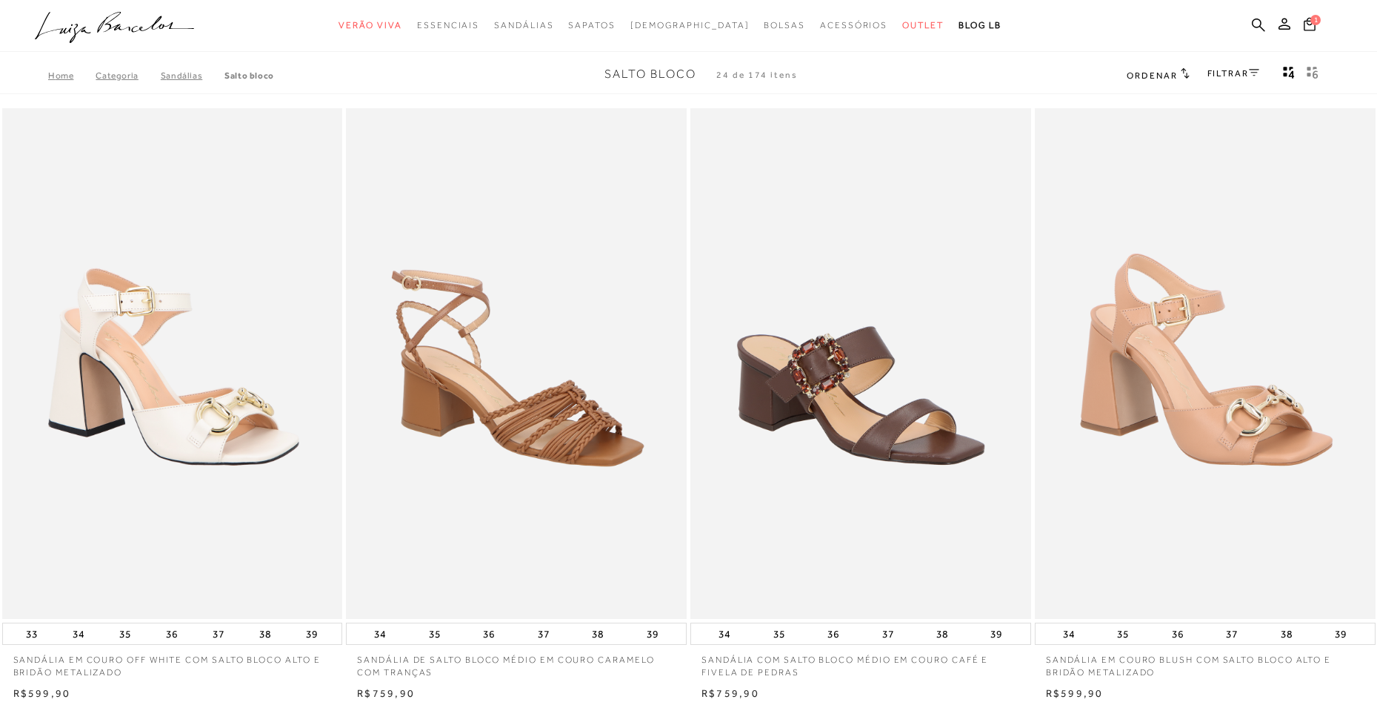
click at [1221, 76] on link "FILTRAR" at bounding box center [1234, 73] width 52 height 10
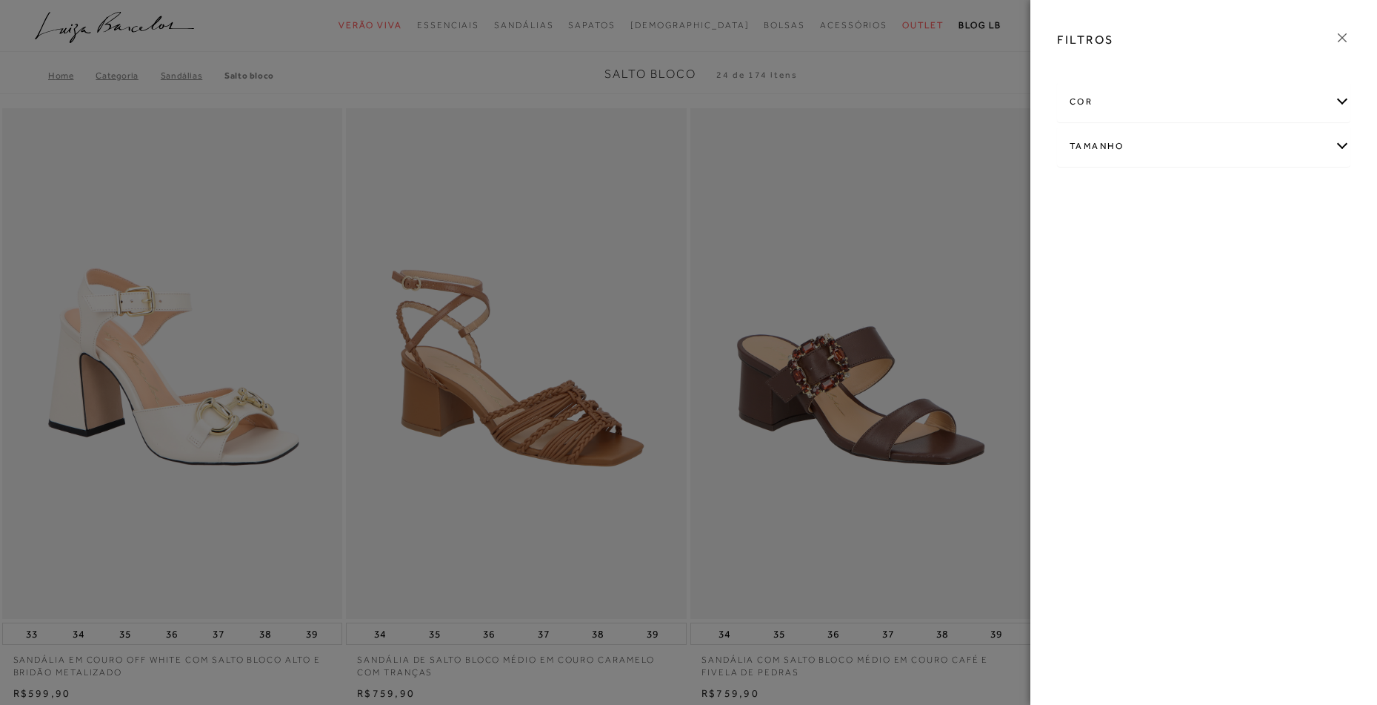
click at [1102, 102] on div "cor" at bounding box center [1204, 101] width 292 height 39
click at [1091, 259] on span "+ Ver mais..." at bounding box center [1093, 252] width 48 height 16
click at [1198, 188] on span "DOURADO" at bounding box center [1169, 188] width 58 height 11
click at [1151, 188] on input "DOURADO" at bounding box center [1144, 191] width 15 height 15
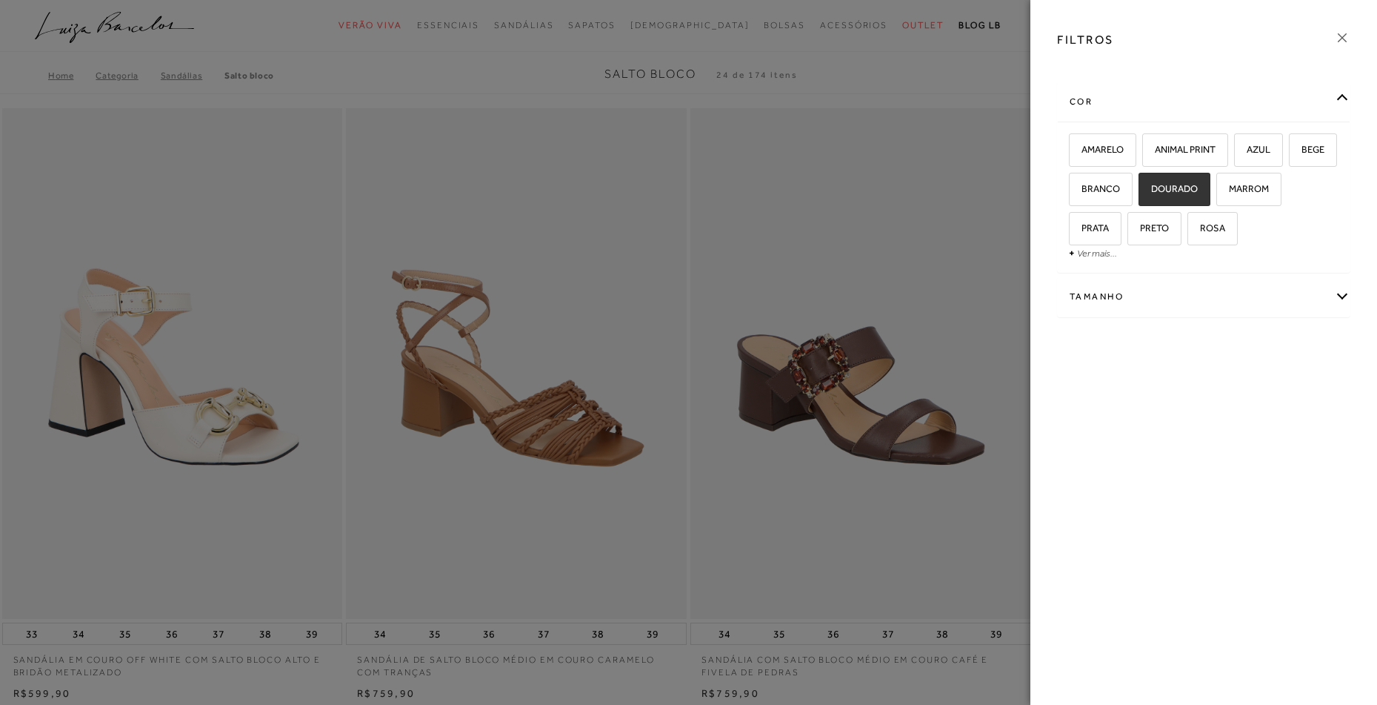
checkbox input "true"
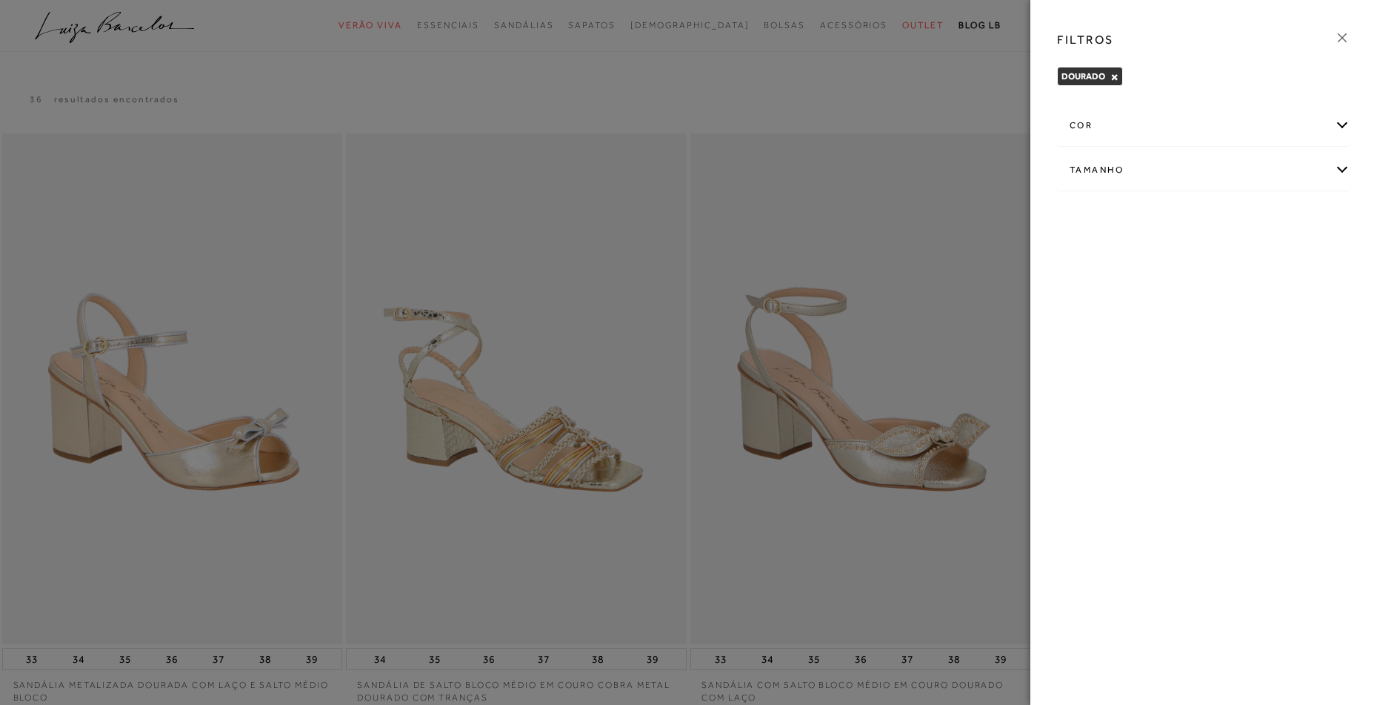
click at [1159, 167] on div "Tamanho" at bounding box center [1204, 169] width 292 height 39
click at [1292, 230] on label "38" at bounding box center [1294, 218] width 34 height 32
click at [1289, 227] on input "38" at bounding box center [1281, 220] width 15 height 15
checkbox input "true"
click at [1342, 35] on icon at bounding box center [1342, 38] width 16 height 16
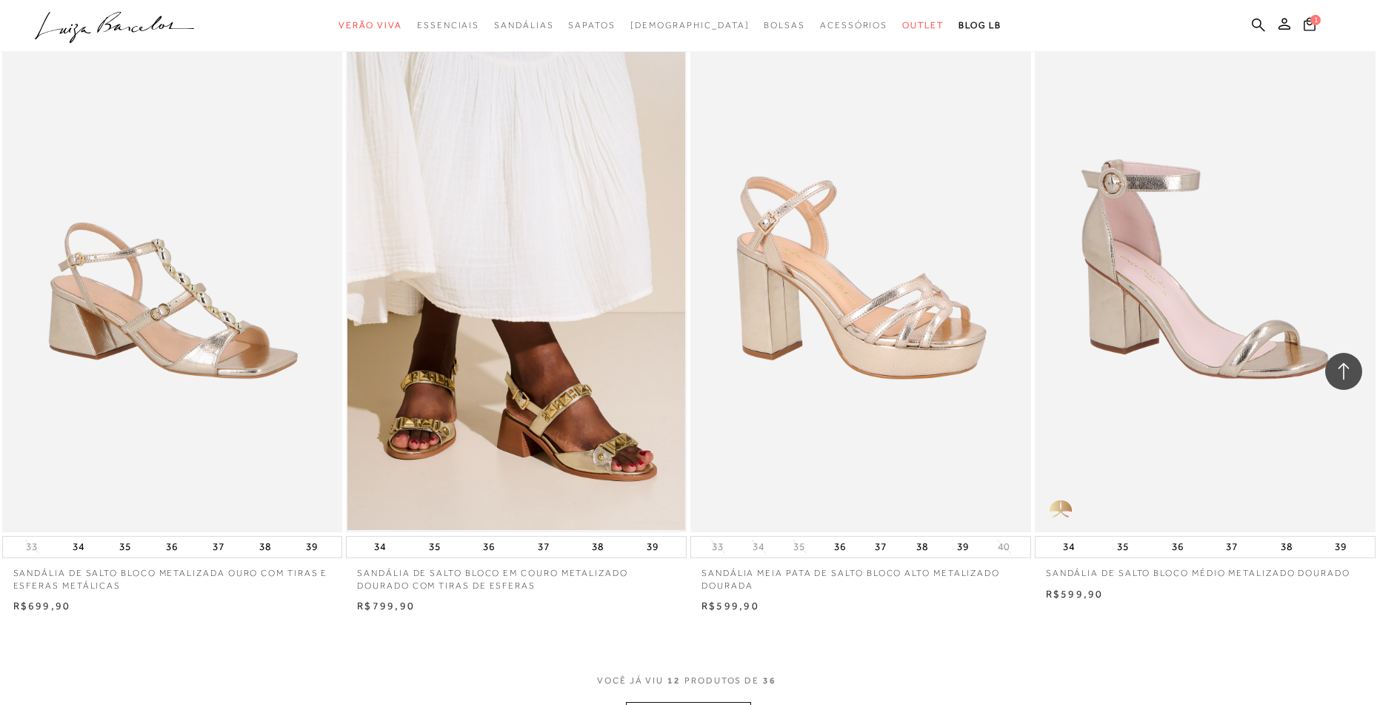
scroll to position [1408, 0]
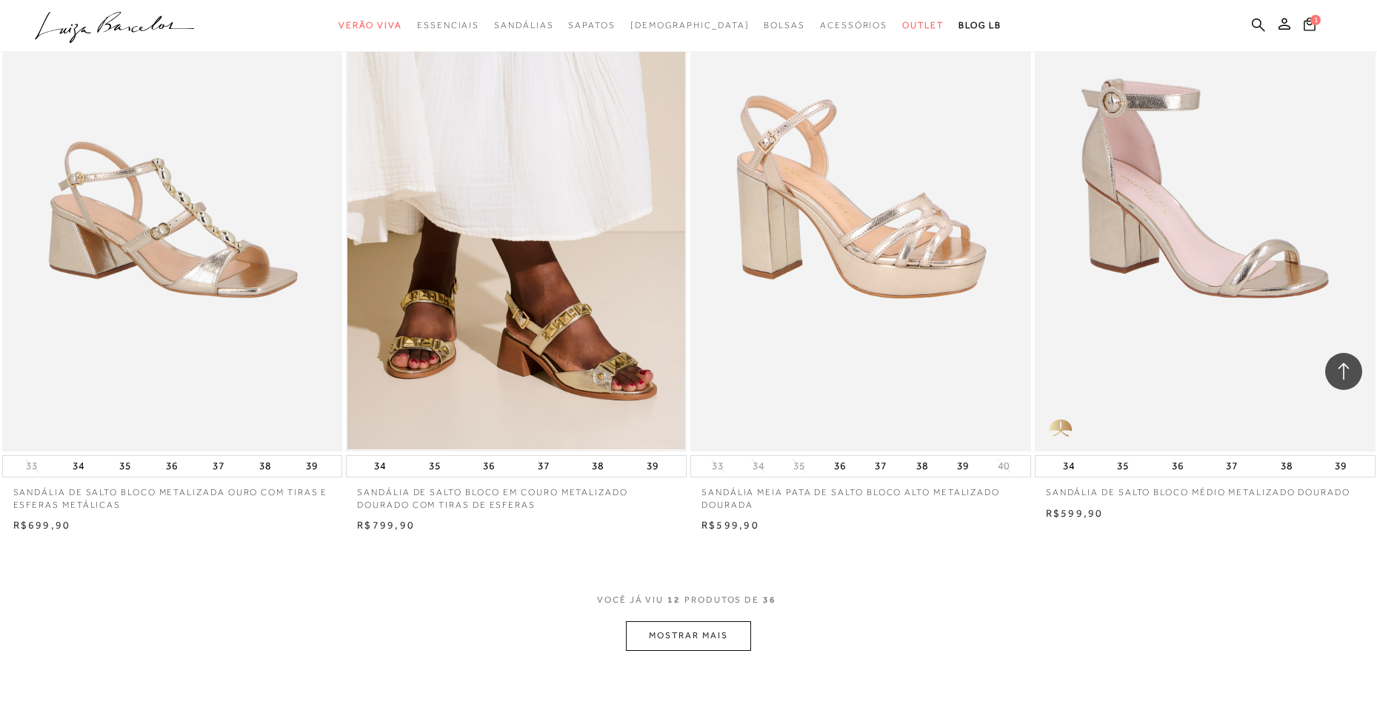
click at [734, 635] on button "MOSTRAR MAIS" at bounding box center [688, 635] width 124 height 29
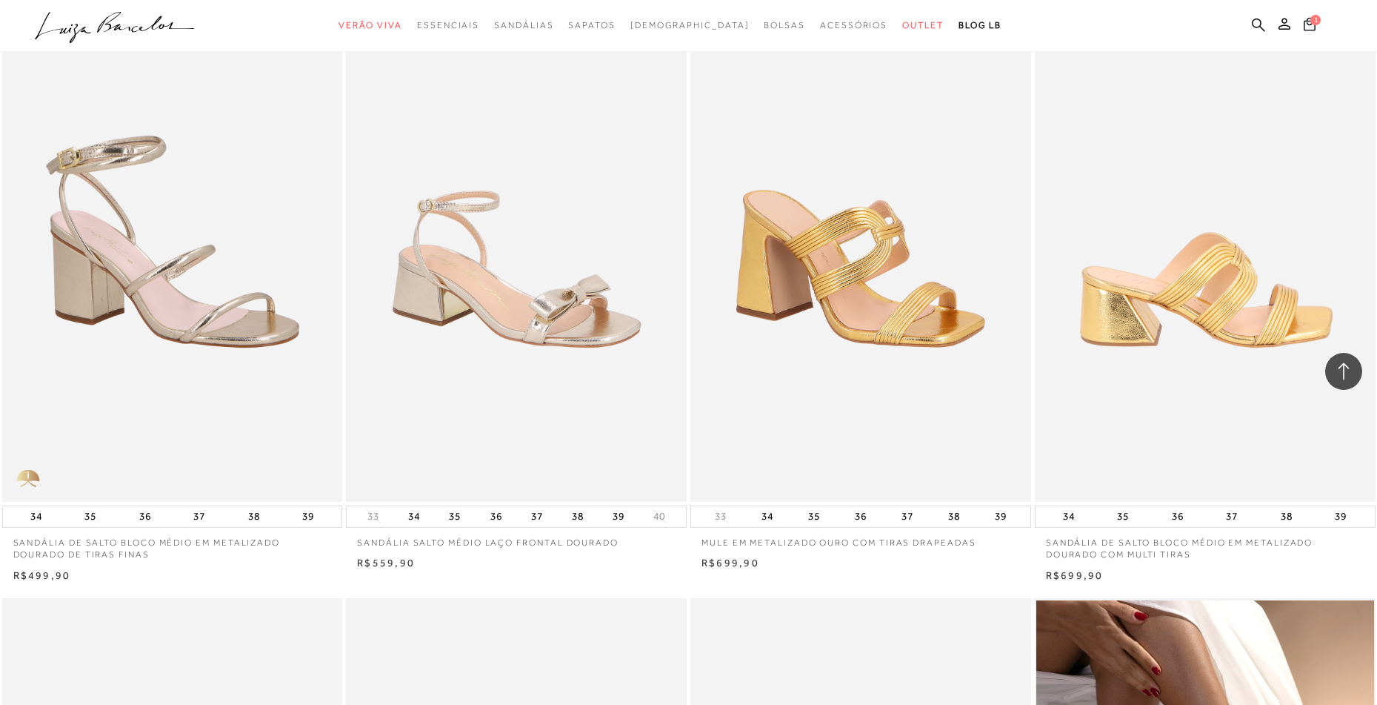
scroll to position [2074, 0]
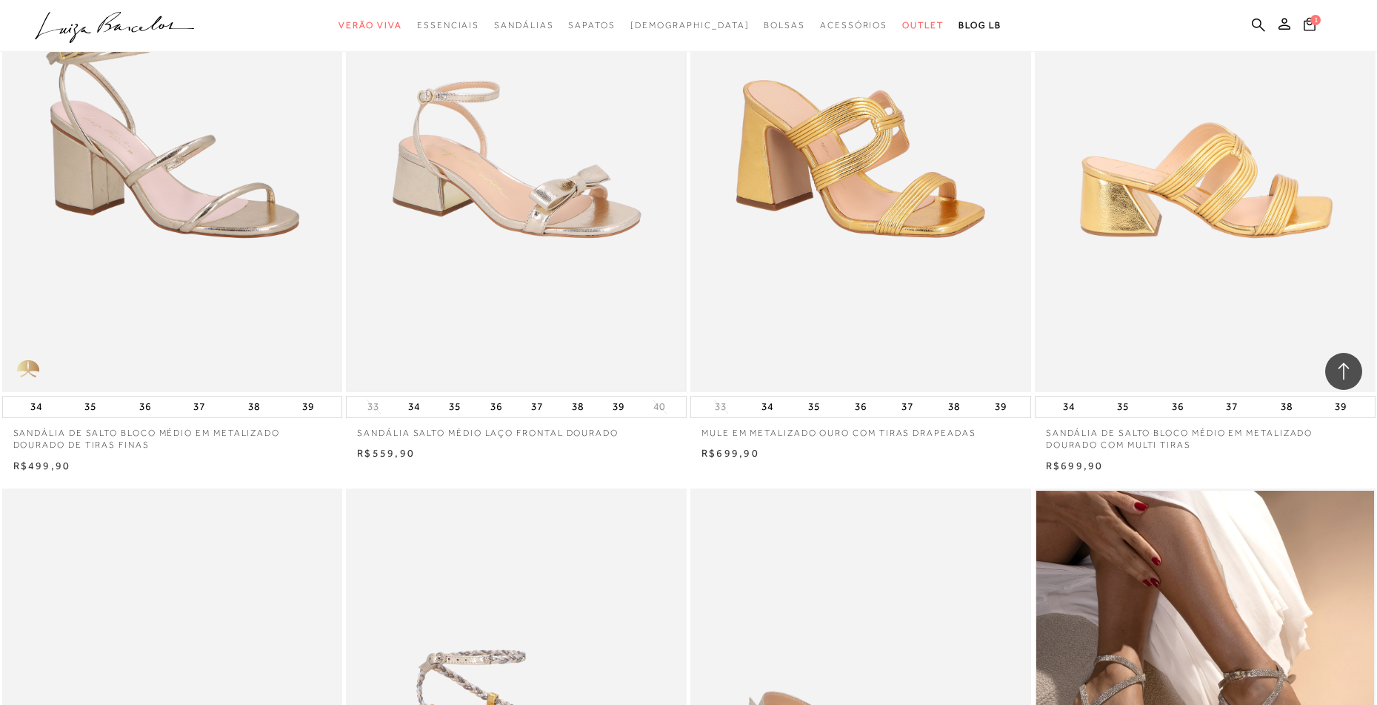
click at [516, 228] on img at bounding box center [516, 136] width 338 height 507
